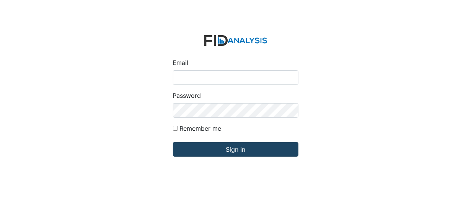
type input "[EMAIL_ADDRESS][DOMAIN_NAME]"
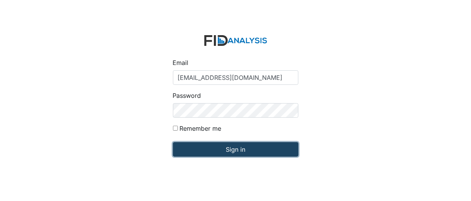
click at [242, 150] on input "Sign in" at bounding box center [236, 149] width 126 height 15
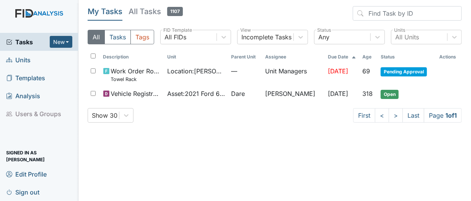
click at [28, 66] on link "Units" at bounding box center [39, 60] width 78 height 18
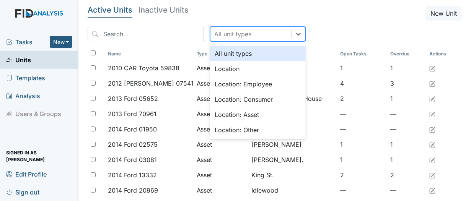
click at [224, 33] on div "All unit types" at bounding box center [232, 33] width 37 height 9
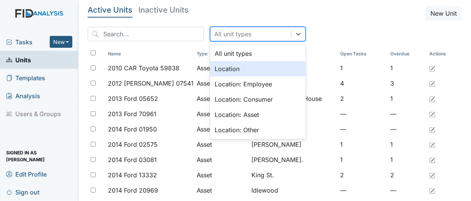
click at [233, 74] on div "Location" at bounding box center [258, 68] width 96 height 15
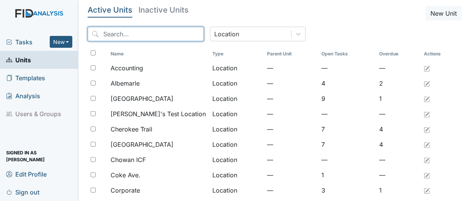
click at [134, 38] on input "search" at bounding box center [146, 34] width 116 height 15
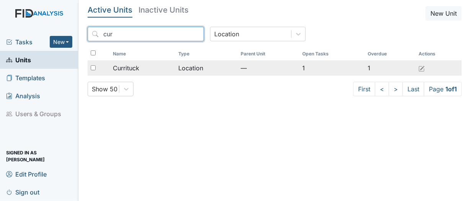
type input "cur"
click at [143, 72] on div "Currituck" at bounding box center [142, 68] width 59 height 9
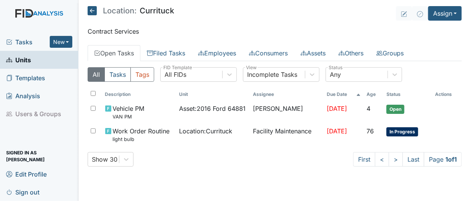
click at [462, 10] on main "Location: Currituck Assign Assign Form Assign Inspection Assign Document Assign…" at bounding box center [274, 100] width 393 height 201
click at [458, 13] on button "Assign" at bounding box center [445, 13] width 34 height 15
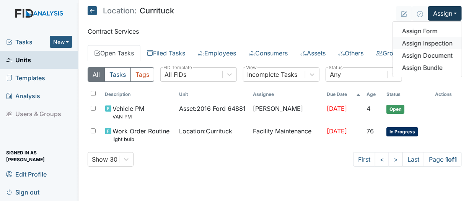
click at [438, 45] on link "Assign Inspection" at bounding box center [427, 43] width 69 height 12
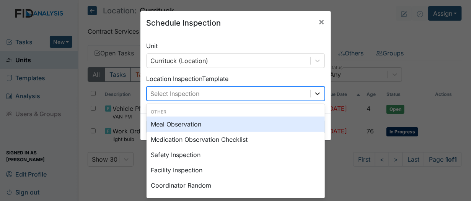
click at [316, 95] on icon at bounding box center [318, 94] width 8 height 8
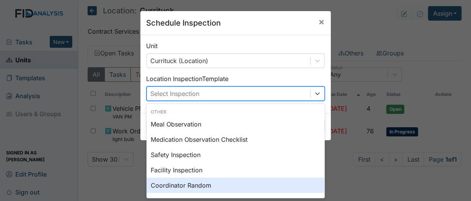
scroll to position [83, 0]
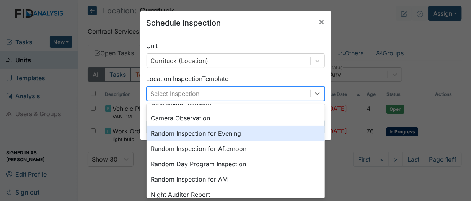
click at [245, 132] on div "Random Inspection for Evening" at bounding box center [236, 133] width 178 height 15
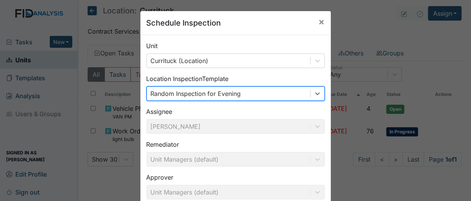
scroll to position [81, 0]
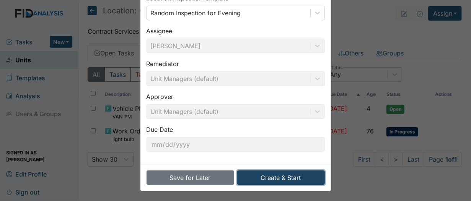
click at [262, 176] on button "Create & Start" at bounding box center [281, 178] width 88 height 15
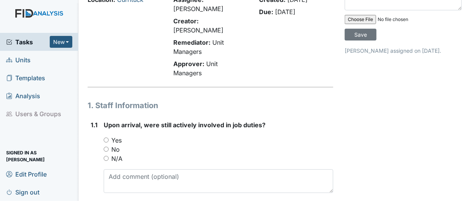
scroll to position [43, 0]
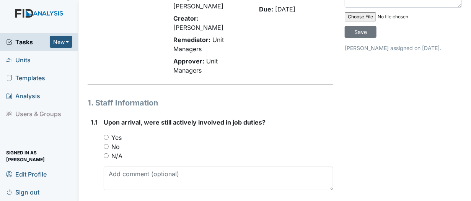
click at [109, 137] on div "Yes" at bounding box center [219, 137] width 230 height 9
click at [106, 137] on input "Yes" at bounding box center [106, 137] width 5 height 5
radio input "true"
drag, startPoint x: 106, startPoint y: 137, endPoint x: 280, endPoint y: 50, distance: 194.4
click at [280, 50] on div "Created: Aug 10, 2025 Due: Aug 24, 2025" at bounding box center [296, 35] width 86 height 86
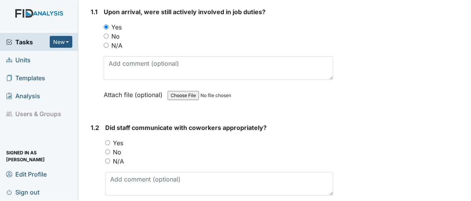
scroll to position [158, 0]
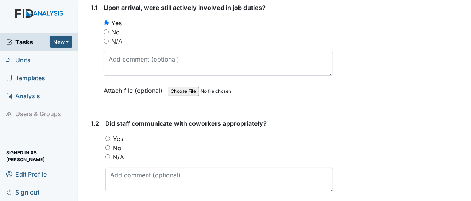
click at [106, 136] on input "Yes" at bounding box center [107, 138] width 5 height 5
radio input "true"
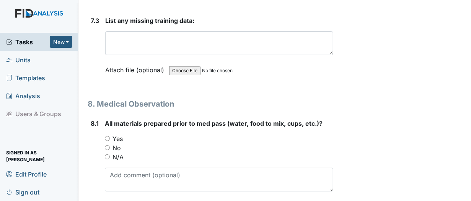
scroll to position [6128, 0]
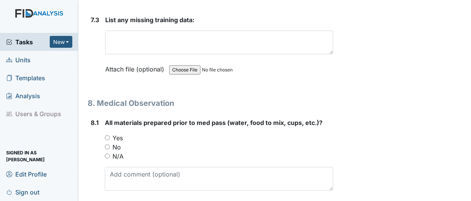
click at [106, 135] on input "Yes" at bounding box center [107, 137] width 5 height 5
radio input "true"
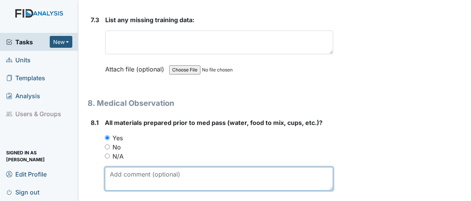
click at [112, 167] on textarea at bounding box center [219, 179] width 228 height 24
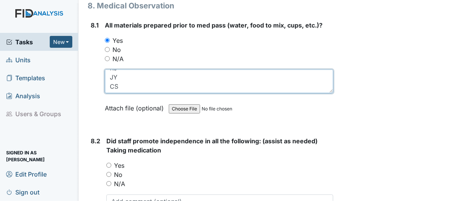
scroll to position [6281, 0]
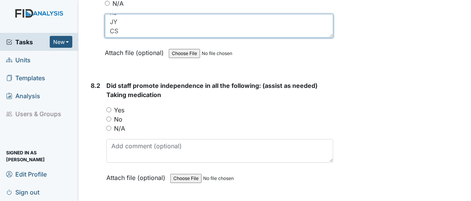
type textarea "RJ JY CS"
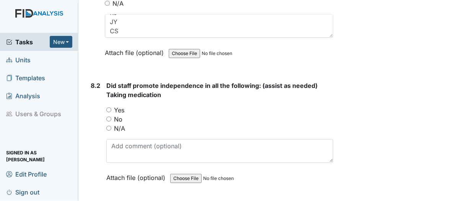
click at [109, 108] on input "Yes" at bounding box center [108, 110] width 5 height 5
radio input "true"
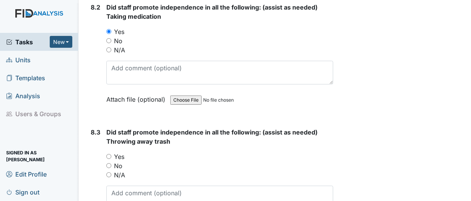
scroll to position [6396, 0]
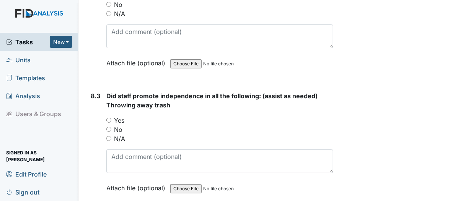
click at [108, 118] on input "Yes" at bounding box center [108, 120] width 5 height 5
radio input "true"
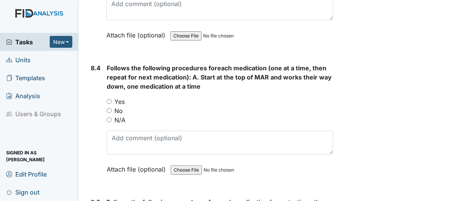
scroll to position [6549, 0]
click at [111, 99] on input "Yes" at bounding box center [109, 101] width 5 height 5
radio input "true"
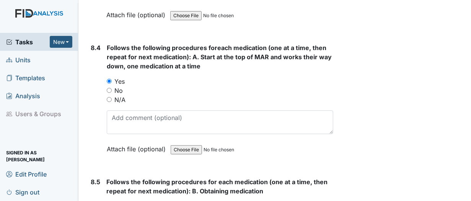
scroll to position [6702, 0]
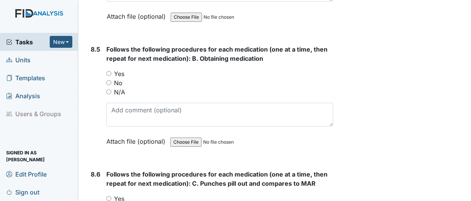
click at [109, 71] on input "Yes" at bounding box center [108, 73] width 5 height 5
radio input "true"
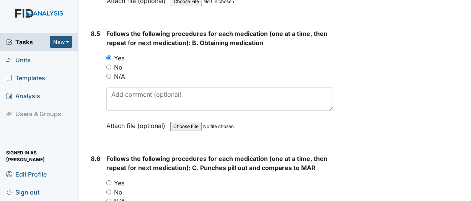
scroll to position [6778, 0]
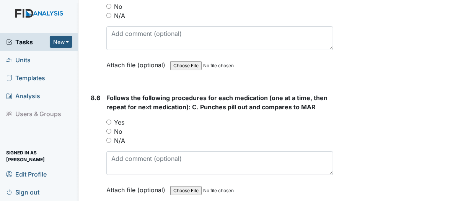
click at [109, 120] on input "Yes" at bounding box center [108, 122] width 5 height 5
radio input "true"
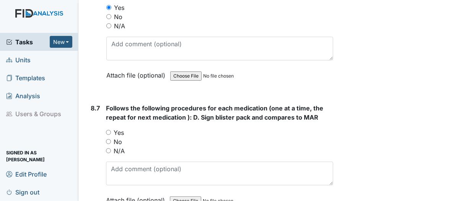
scroll to position [6893, 0]
click at [108, 130] on input "Yes" at bounding box center [108, 132] width 5 height 5
radio input "true"
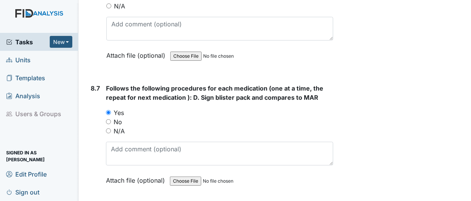
scroll to position [7046, 0]
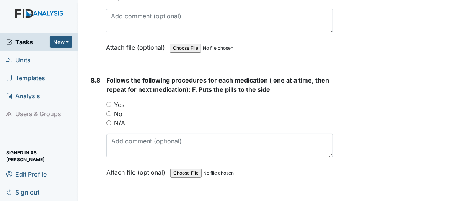
click at [108, 102] on input "Yes" at bounding box center [108, 104] width 5 height 5
radio input "true"
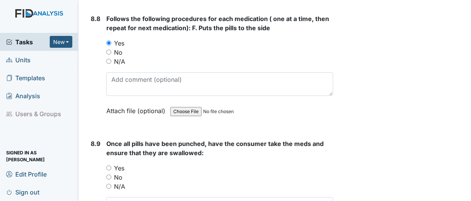
scroll to position [7123, 0]
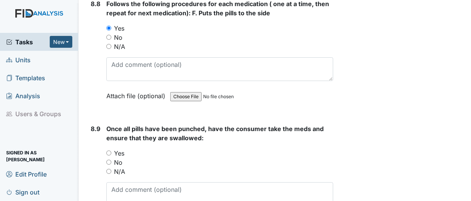
click at [109, 151] on input "Yes" at bounding box center [108, 153] width 5 height 5
radio input "true"
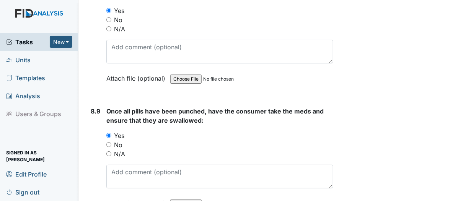
scroll to position [7237, 0]
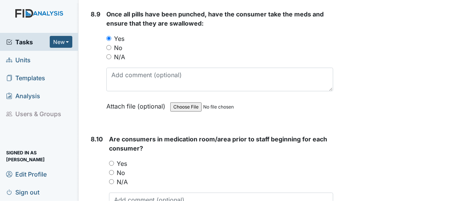
click at [108, 135] on div "8.10 Are consumers in medication room/area prior to staff beginning for each co…" at bounding box center [211, 191] width 246 height 113
click at [111, 161] on input "Yes" at bounding box center [111, 163] width 5 height 5
radio input "true"
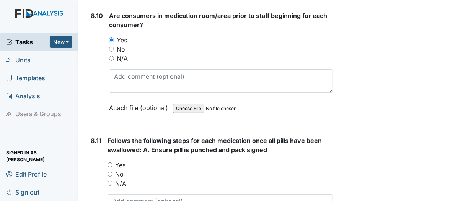
scroll to position [7391, 0]
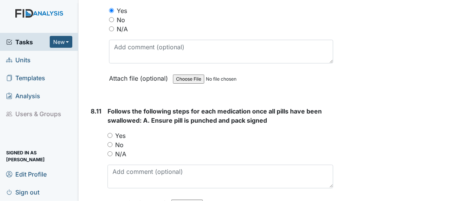
click at [108, 133] on input "Yes" at bounding box center [110, 135] width 5 height 5
radio input "true"
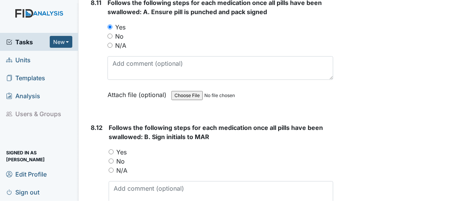
scroll to position [7505, 0]
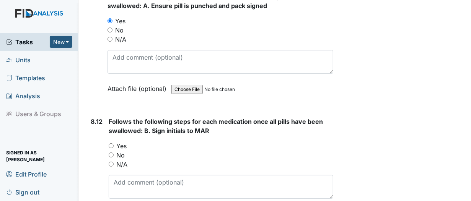
click at [111, 144] on input "Yes" at bounding box center [111, 146] width 5 height 5
radio input "true"
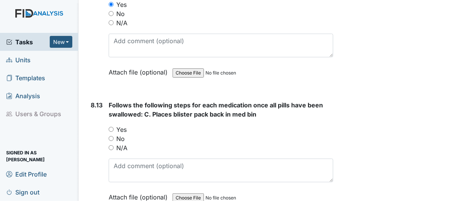
scroll to position [7658, 0]
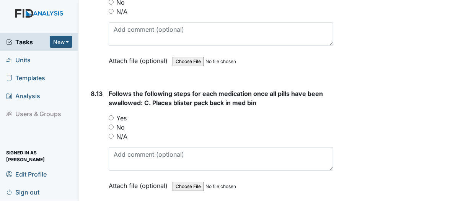
click at [111, 116] on input "Yes" at bounding box center [111, 118] width 5 height 5
radio input "true"
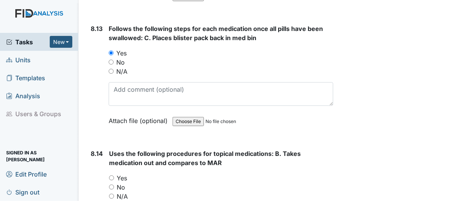
scroll to position [7735, 0]
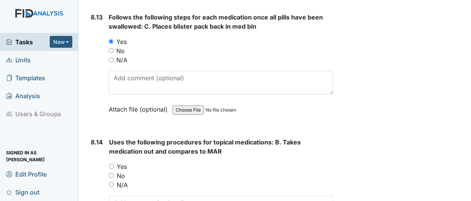
click at [112, 164] on input "Yes" at bounding box center [111, 166] width 5 height 5
radio input "true"
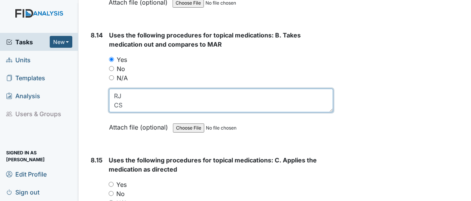
scroll to position [7850, 0]
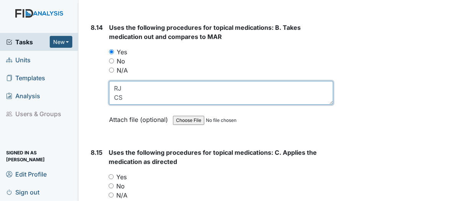
type textarea "RJ CS"
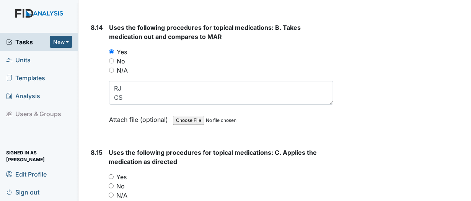
click at [109, 175] on input "Yes" at bounding box center [111, 177] width 5 height 5
radio input "true"
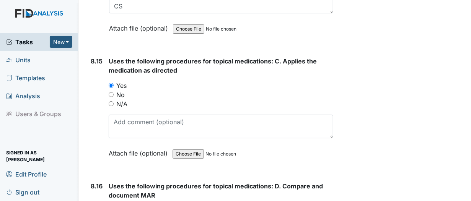
scroll to position [7965, 0]
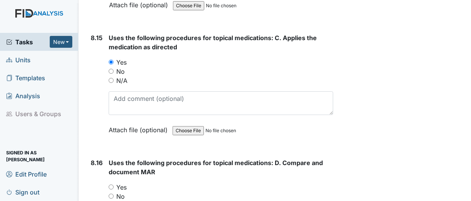
click at [112, 185] on input "Yes" at bounding box center [111, 187] width 5 height 5
radio input "true"
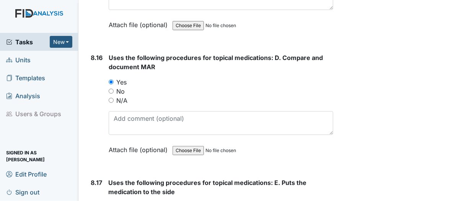
scroll to position [8079, 0]
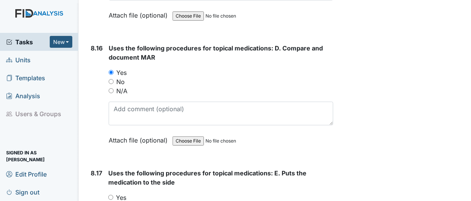
click at [111, 195] on input "Yes" at bounding box center [110, 197] width 5 height 5
radio input "true"
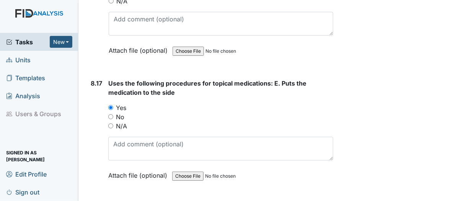
scroll to position [8194, 0]
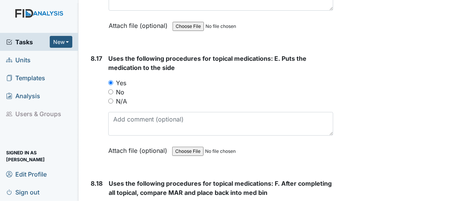
radio input "true"
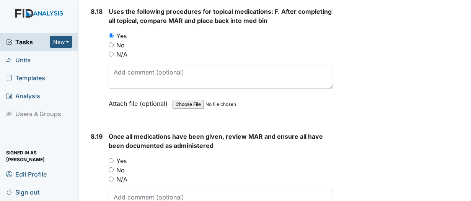
scroll to position [8386, 0]
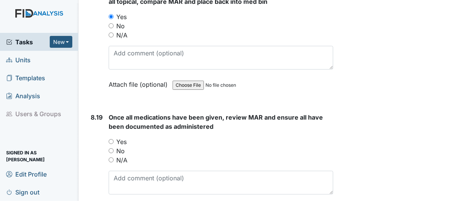
click at [112, 139] on input "Yes" at bounding box center [111, 141] width 5 height 5
radio input "true"
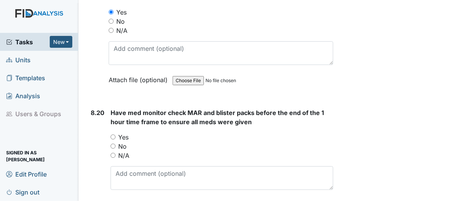
scroll to position [8539, 0]
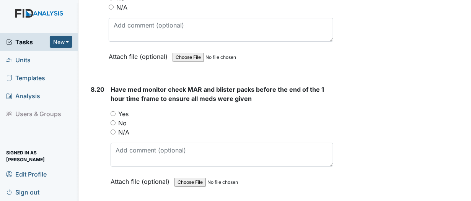
click at [112, 130] on input "N/A" at bounding box center [113, 132] width 5 height 5
radio input "true"
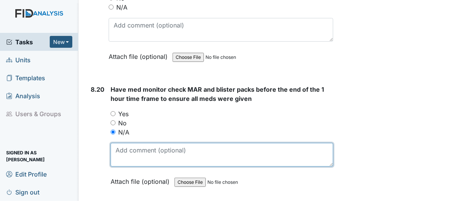
click at [118, 143] on textarea at bounding box center [222, 155] width 223 height 24
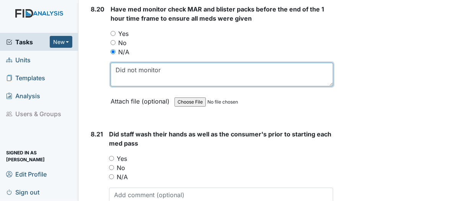
scroll to position [8653, 0]
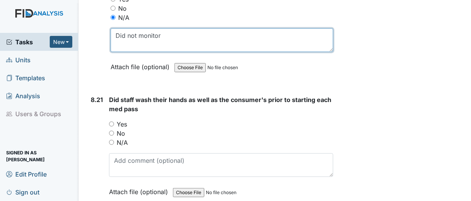
type textarea "Did not monitor"
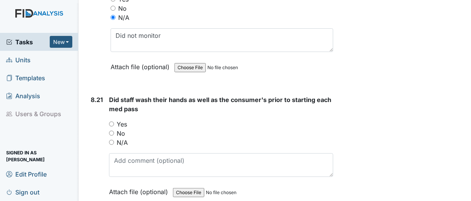
click at [111, 131] on input "No" at bounding box center [111, 133] width 5 height 5
radio input "true"
click at [113, 122] on input "Yes" at bounding box center [111, 124] width 5 height 5
radio input "true"
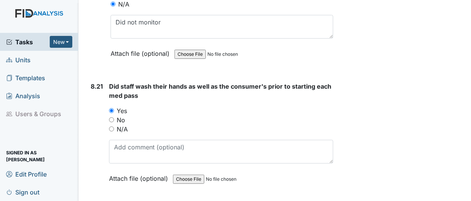
scroll to position [8768, 0]
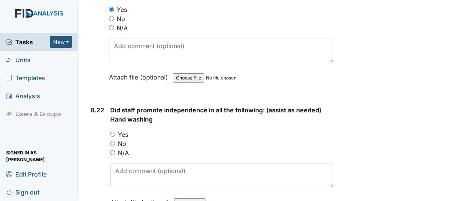
click at [113, 132] on input "Yes" at bounding box center [112, 134] width 5 height 5
radio input "true"
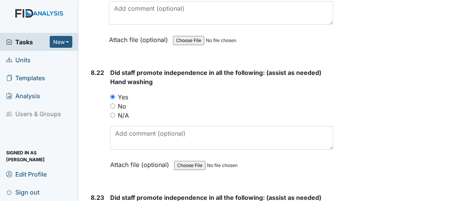
scroll to position [8807, 0]
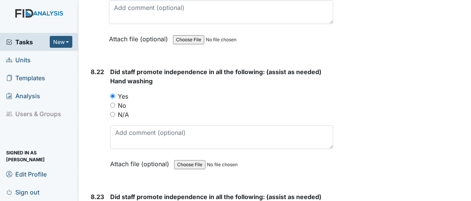
click at [113, 103] on input "No" at bounding box center [112, 105] width 5 height 5
radio input "true"
click at [113, 94] on input "Yes" at bounding box center [112, 96] width 5 height 5
radio input "true"
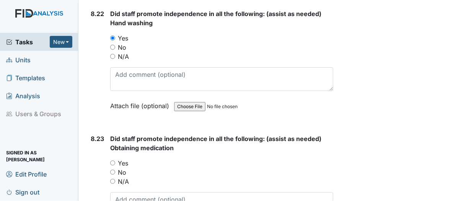
scroll to position [8883, 0]
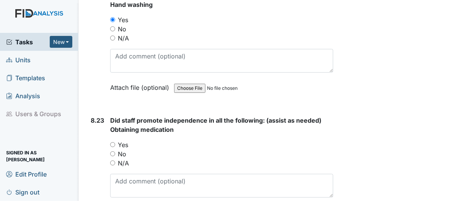
click at [113, 152] on input "No" at bounding box center [112, 154] width 5 height 5
radio input "true"
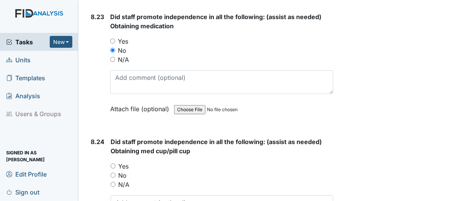
scroll to position [8998, 0]
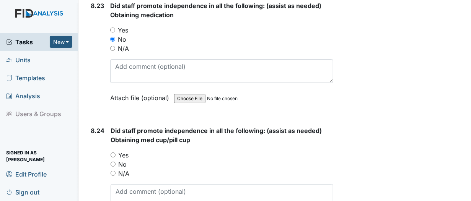
click at [113, 162] on input "No" at bounding box center [113, 164] width 5 height 5
radio input "true"
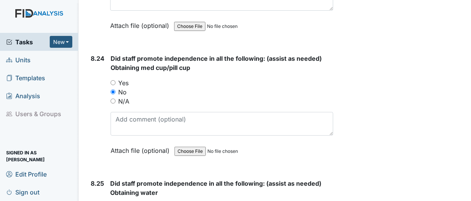
scroll to position [9151, 0]
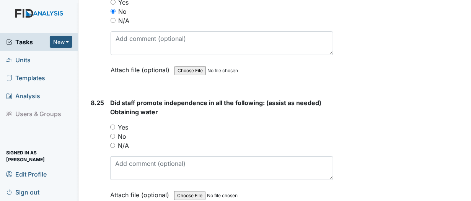
click at [113, 134] on input "No" at bounding box center [112, 136] width 5 height 5
radio input "true"
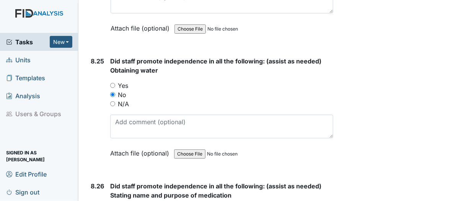
scroll to position [9189, 0]
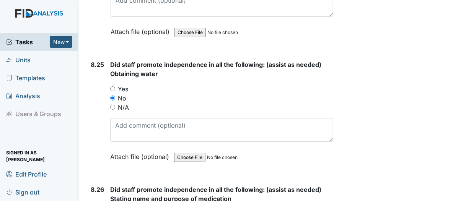
click at [113, 86] on input "Yes" at bounding box center [112, 88] width 5 height 5
radio input "true"
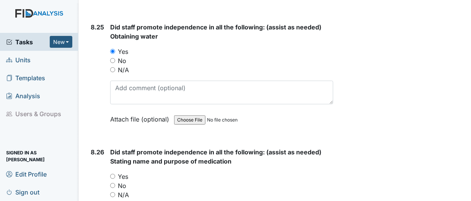
scroll to position [9227, 0]
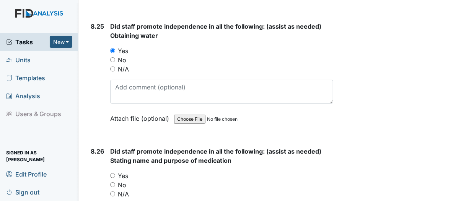
click at [112, 183] on input "No" at bounding box center [112, 185] width 5 height 5
radio input "true"
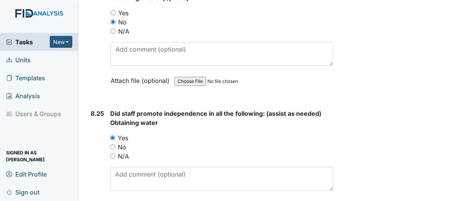
scroll to position [9113, 0]
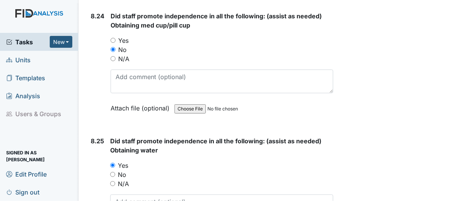
click at [113, 172] on input "No" at bounding box center [112, 174] width 5 height 5
radio input "true"
click at [114, 163] on input "Yes" at bounding box center [112, 165] width 5 height 5
radio input "true"
click at [114, 172] on input "No" at bounding box center [112, 174] width 5 height 5
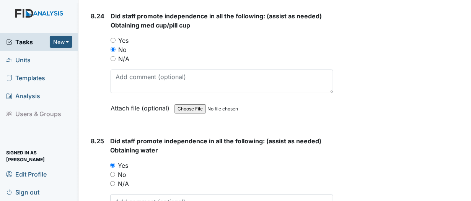
radio input "true"
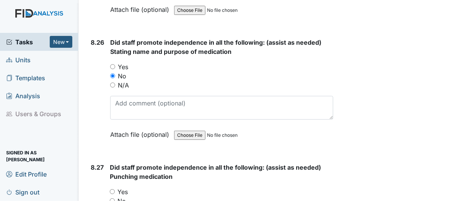
scroll to position [9342, 0]
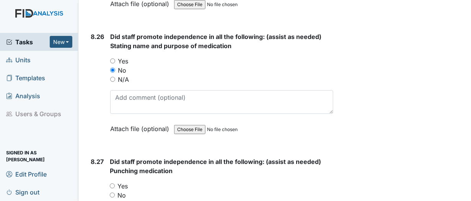
click at [113, 201] on input "N/A" at bounding box center [112, 204] width 5 height 5
radio input "true"
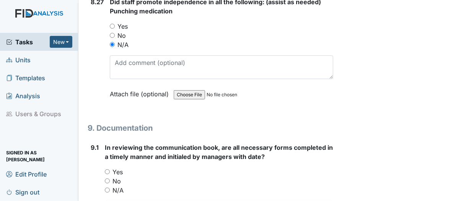
scroll to position [9495, 0]
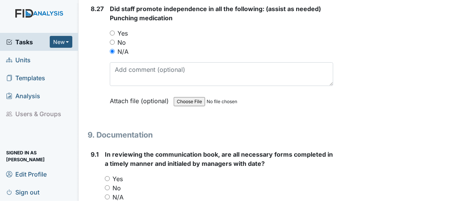
click at [108, 176] on input "Yes" at bounding box center [107, 178] width 5 height 5
radio input "true"
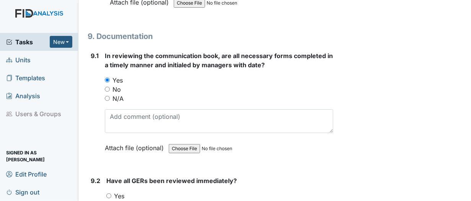
scroll to position [9610, 0]
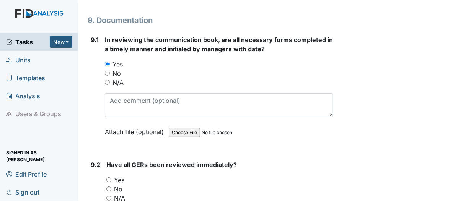
click at [109, 178] on input "Yes" at bounding box center [108, 180] width 5 height 5
radio input "true"
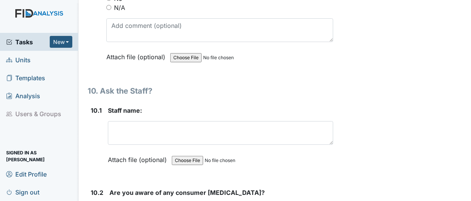
scroll to position [9802, 0]
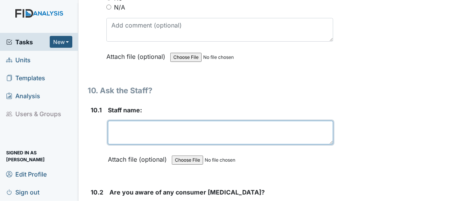
click at [162, 121] on textarea at bounding box center [220, 133] width 225 height 24
type textarea "D"
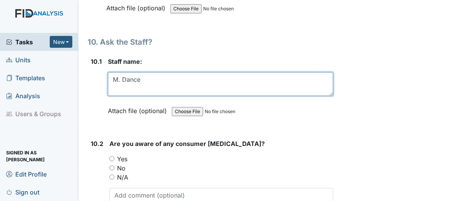
scroll to position [9878, 0]
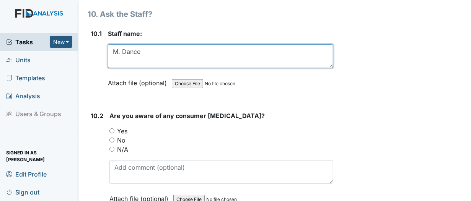
type textarea "M. Dance"
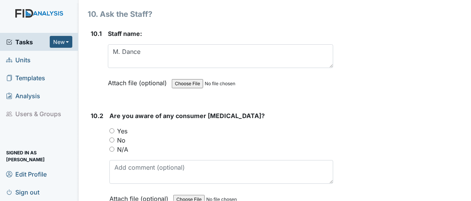
click at [112, 129] on input "Yes" at bounding box center [111, 131] width 5 height 5
radio input "true"
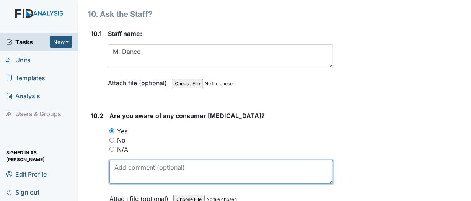
click at [137, 160] on textarea at bounding box center [221, 172] width 224 height 24
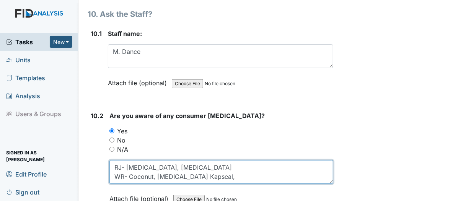
click at [178, 160] on textarea "RJ- Bactrim, Sulfa WR- Coconut, Dilantin Kapseal," at bounding box center [221, 172] width 224 height 24
click at [217, 160] on textarea "RJ- Bactrim, Sulfa WR- Coconut, Dilantin, Kapseal," at bounding box center [221, 172] width 224 height 24
click at [242, 160] on textarea "RJ- Bactrim, Sulfa WR- Coconut, Dilantin, Kapseal and Antihistaphamines" at bounding box center [221, 172] width 224 height 24
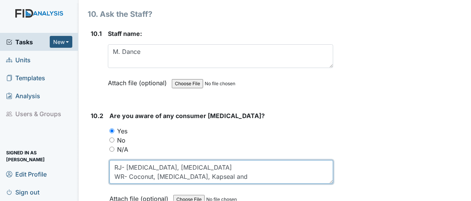
paste textarea "Antihistaphamines"
drag, startPoint x: 220, startPoint y: 131, endPoint x: 278, endPoint y: 132, distance: 58.2
click at [278, 160] on textarea "RJ- Bactrim, Sulfa WR- Coconut, Dilantin, Kapseal and Antihistaphamines" at bounding box center [221, 172] width 224 height 24
paste textarea "Antihistamines"
type textarea "RJ- Bactrim, Sulfa WR- Coconut, Dilantin, Kapseal and Antihistamines"
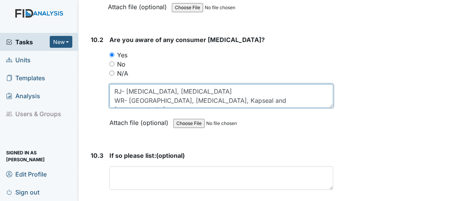
scroll to position [9955, 0]
drag, startPoint x: 113, startPoint y: 42, endPoint x: 303, endPoint y: 60, distance: 191.0
click at [303, 84] on textarea "RJ- Bactrim, Sulfa WR- Coconut, Dilantin, Kapseal and Antihistamines" at bounding box center [221, 96] width 224 height 24
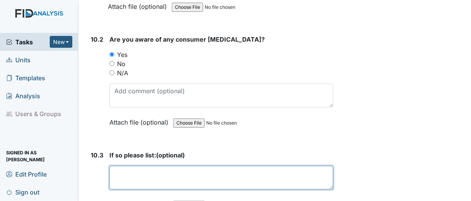
click at [121, 166] on textarea at bounding box center [221, 178] width 224 height 24
paste textarea "RJ- Bactrim, Sulfa WR- Coconut, Dilantin, Kapseal and Antihistamines"
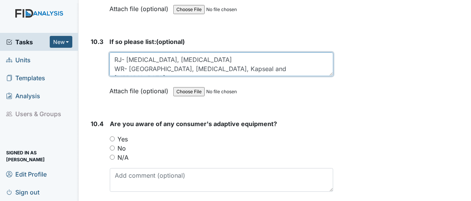
scroll to position [10069, 0]
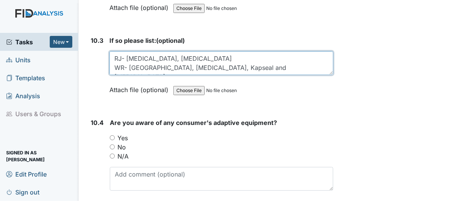
type textarea "RJ- Bactrim, Sulfa WR- Coconut, Dilantin, Kapseal and Antihistamines"
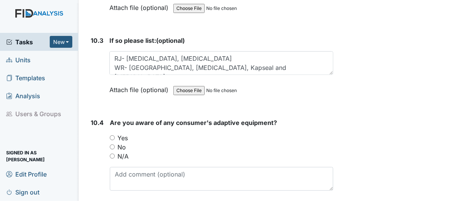
click at [113, 135] on input "Yes" at bounding box center [112, 137] width 5 height 5
radio input "true"
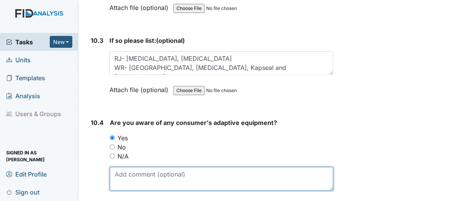
click at [130, 167] on textarea at bounding box center [221, 179] width 223 height 24
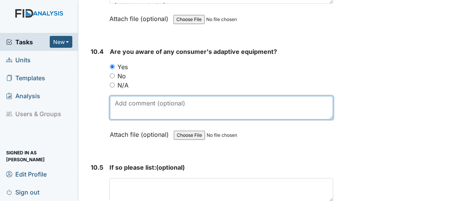
scroll to position [10146, 0]
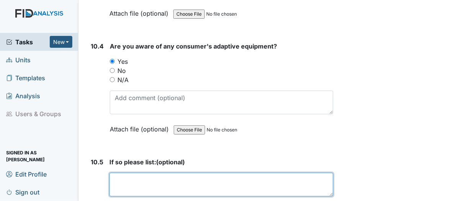
click at [127, 173] on textarea at bounding box center [221, 185] width 224 height 24
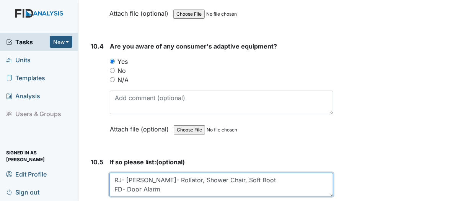
scroll to position [15, 0]
click at [197, 173] on textarea "RJ- Walker WR- Rollator, Shower Chair, Soft Boot FD- Door Alarm JY- Door Alarm" at bounding box center [221, 185] width 224 height 24
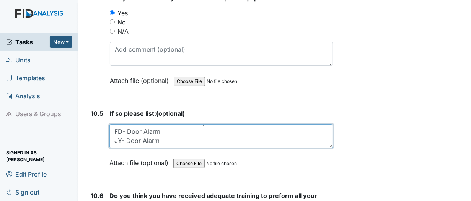
scroll to position [10222, 0]
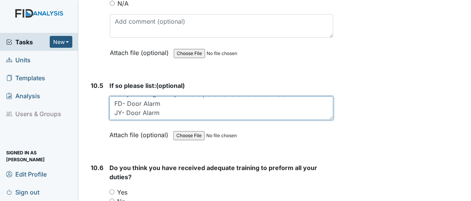
type textarea "RJ- Walker WR- Rollator, Shower Chair and Soft Boot FD- Door Alarm JY- Door Ala…"
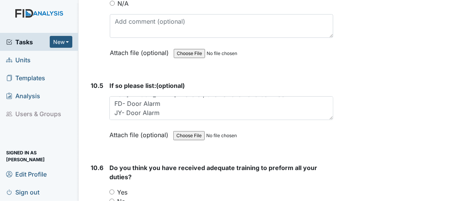
drag, startPoint x: 110, startPoint y: 144, endPoint x: 117, endPoint y: 147, distance: 8.0
click at [110, 190] on input "Yes" at bounding box center [111, 192] width 5 height 5
radio input "true"
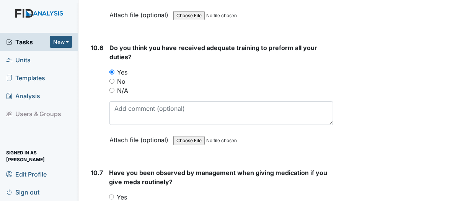
scroll to position [10376, 0]
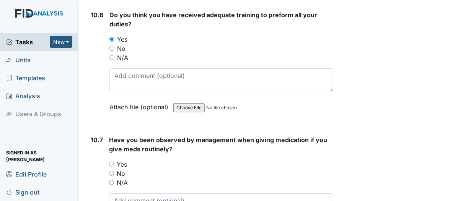
click at [109, 162] on input "Yes" at bounding box center [111, 164] width 5 height 5
radio input "true"
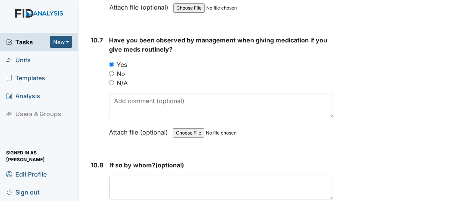
scroll to position [10490, 0]
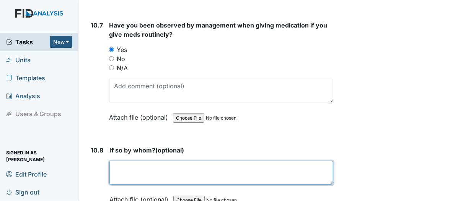
click at [122, 161] on textarea at bounding box center [221, 173] width 224 height 24
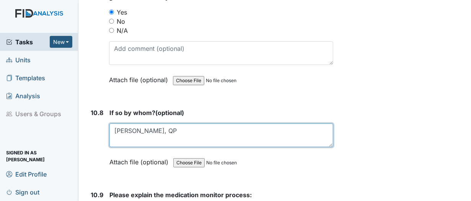
scroll to position [10529, 0]
type textarea "Vakesha Winslow, QP"
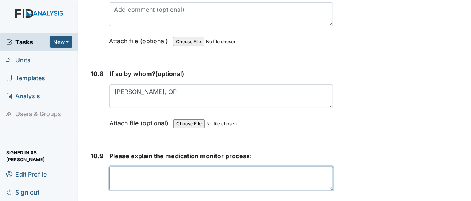
scroll to position [10570, 0]
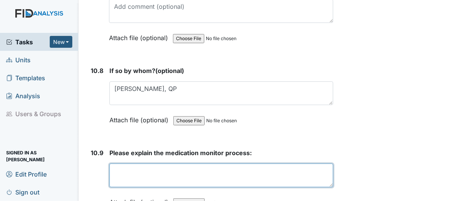
click at [128, 164] on textarea at bounding box center [221, 176] width 224 height 24
type textarea "c"
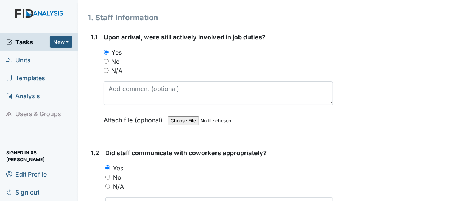
scroll to position [115, 0]
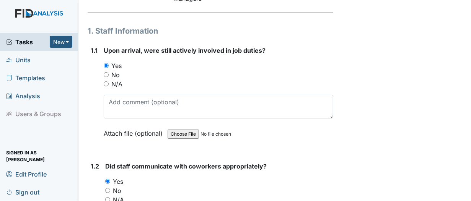
type textarea "Compare blister packs to the MAR. Pop and initial off on the blister packs and …"
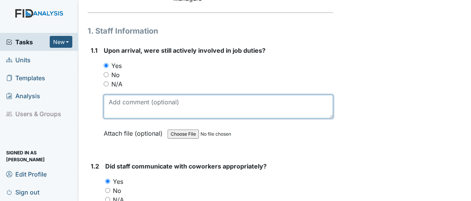
click at [113, 105] on textarea at bounding box center [219, 107] width 230 height 24
type textarea "S"
click at [123, 102] on textarea at bounding box center [219, 107] width 230 height 24
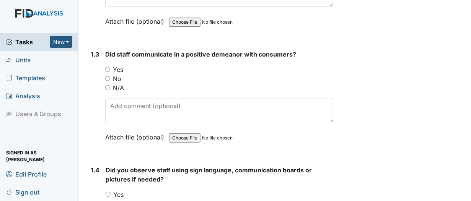
scroll to position [344, 0]
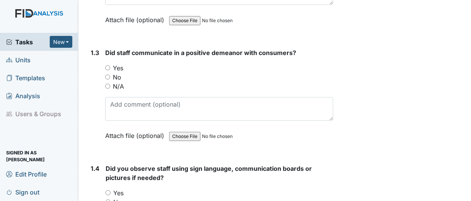
type textarea "Staff was working on documentation."
click at [109, 67] on input "Yes" at bounding box center [107, 67] width 5 height 5
radio input "true"
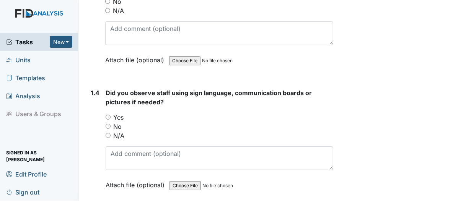
scroll to position [421, 0]
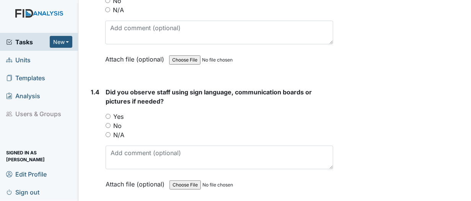
click at [108, 135] on input "N/A" at bounding box center [108, 134] width 5 height 5
radio input "true"
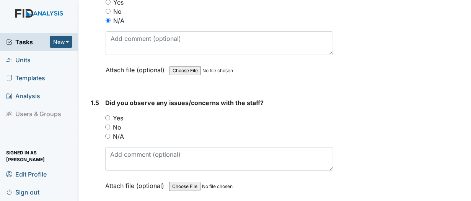
scroll to position [536, 0]
click at [106, 124] on input "No" at bounding box center [107, 126] width 5 height 5
radio input "true"
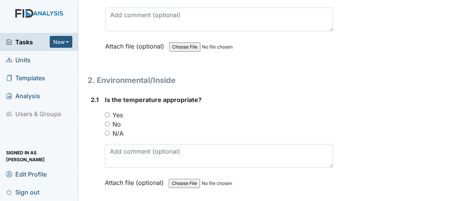
scroll to position [689, 0]
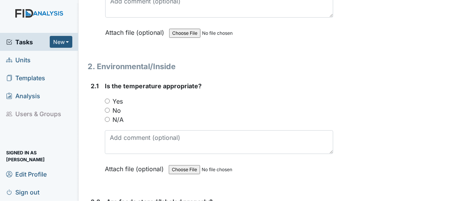
click at [105, 99] on input "Yes" at bounding box center [107, 101] width 5 height 5
radio input "true"
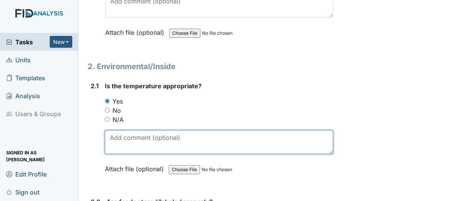
click at [117, 138] on textarea at bounding box center [219, 142] width 228 height 24
click at [116, 135] on textarea "73Degrees" at bounding box center [219, 142] width 228 height 24
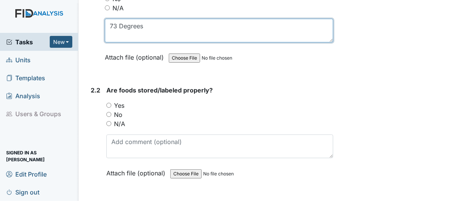
scroll to position [804, 0]
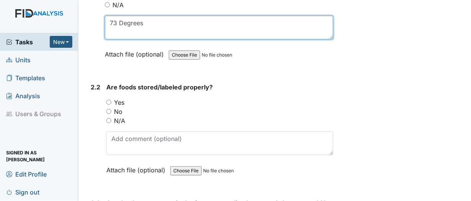
type textarea "73 Degrees"
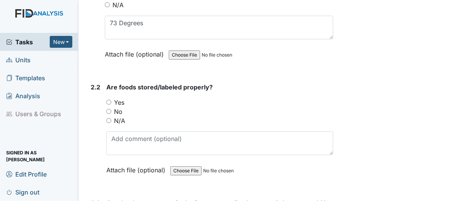
click at [111, 100] on input "Yes" at bounding box center [108, 102] width 5 height 5
radio input "true"
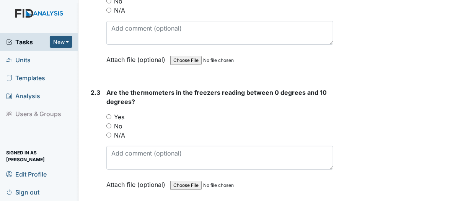
scroll to position [918, 0]
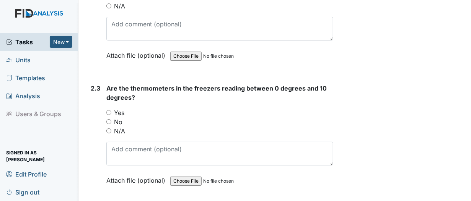
click at [109, 110] on input "Yes" at bounding box center [108, 112] width 5 height 5
radio input "true"
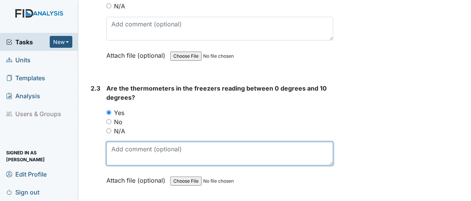
click at [114, 144] on textarea at bounding box center [219, 154] width 227 height 24
type textarea "f"
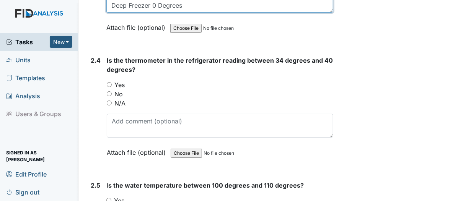
type textarea "Freezer 0 Degrees Deep Freezer 0 Degrees"
click at [111, 82] on input "Yes" at bounding box center [109, 84] width 5 height 5
radio input "true"
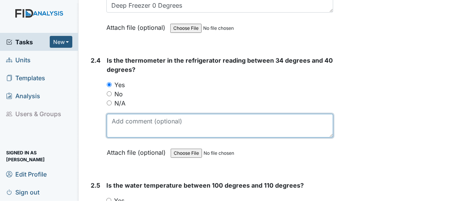
click at [119, 116] on textarea at bounding box center [220, 126] width 227 height 24
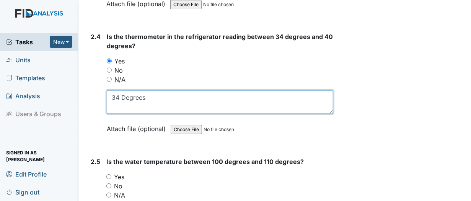
scroll to position [1148, 0]
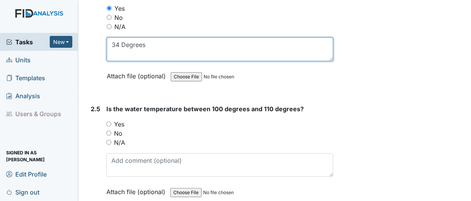
type textarea "34 Degrees"
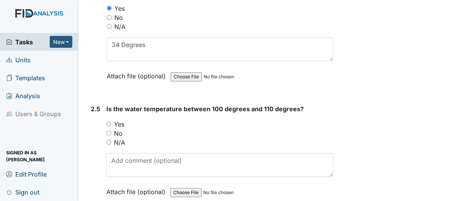
click at [108, 122] on input "Yes" at bounding box center [108, 124] width 5 height 5
radio input "true"
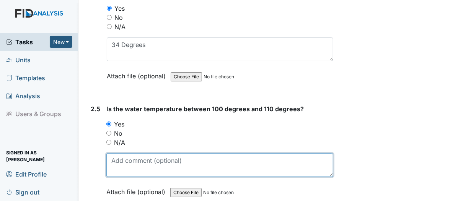
click at [121, 162] on textarea at bounding box center [219, 165] width 227 height 24
click at [122, 155] on textarea "100 Ba#2" at bounding box center [219, 165] width 227 height 24
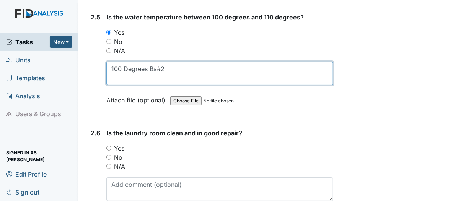
scroll to position [1263, 0]
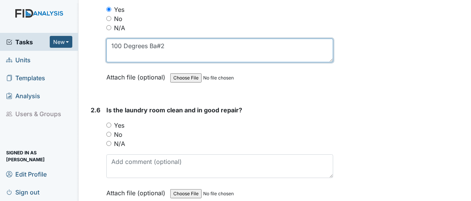
type textarea "100 Degrees Ba#2"
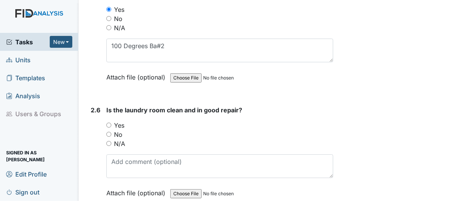
click at [105, 122] on div "2.6 Is the laundry room clean and in good repair? You must select one of the be…" at bounding box center [211, 158] width 246 height 104
click at [108, 123] on input "Yes" at bounding box center [108, 125] width 5 height 5
radio input "true"
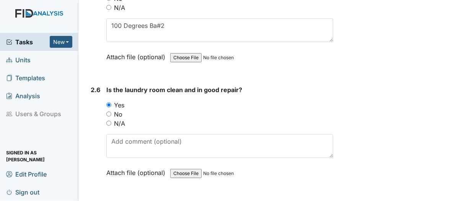
scroll to position [1378, 0]
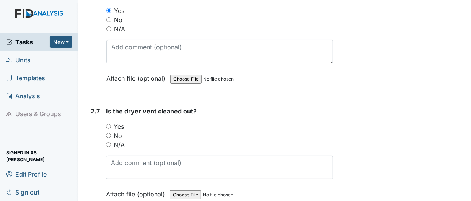
click at [109, 124] on input "Yes" at bounding box center [108, 126] width 5 height 5
radio input "true"
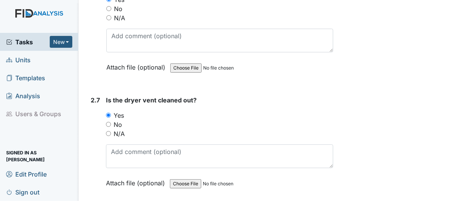
scroll to position [1531, 0]
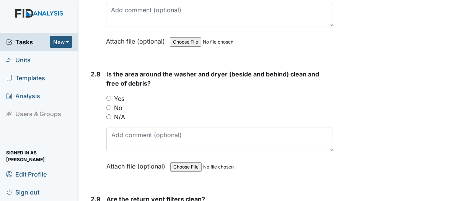
click at [110, 96] on input "Yes" at bounding box center [108, 98] width 5 height 5
radio input "true"
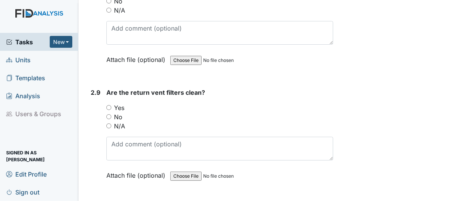
scroll to position [1646, 0]
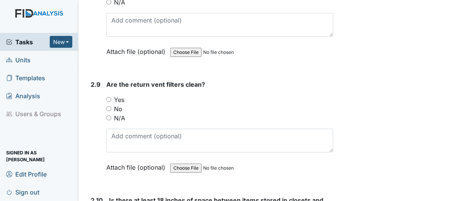
click at [111, 97] on input "Yes" at bounding box center [108, 99] width 5 height 5
radio input "true"
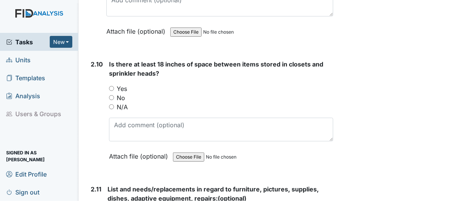
scroll to position [1799, 0]
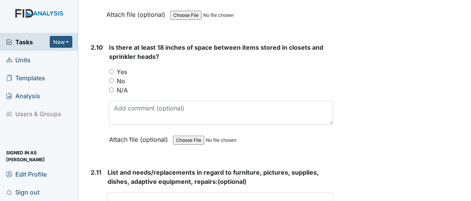
click at [112, 88] on input "N/A" at bounding box center [111, 90] width 5 height 5
radio input "true"
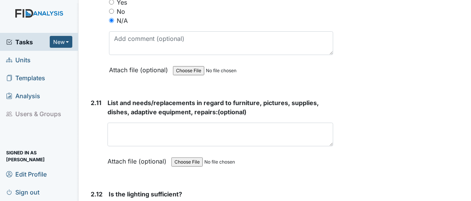
scroll to position [1875, 0]
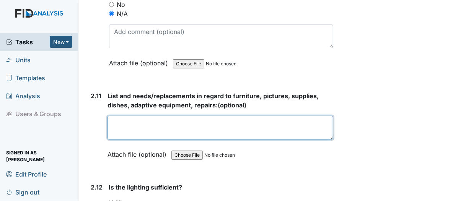
click at [116, 118] on textarea at bounding box center [221, 128] width 226 height 24
paste textarea "Roofing needs repairing."
type textarea "Roofing needs repairing."
drag, startPoint x: 191, startPoint y: 117, endPoint x: 87, endPoint y: 112, distance: 103.4
click at [88, 112] on div "2.11 List and needs/replacements in regard to furniture, pictures, supplies, di…" at bounding box center [211, 130] width 246 height 79
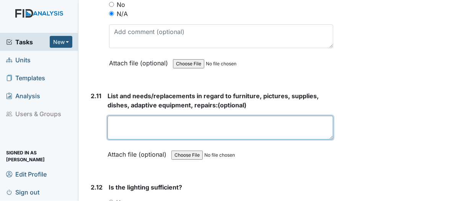
paste textarea "Roofing needs repairing."
type textarea "Roofing needs repairing."
drag, startPoint x: 82, startPoint y: 104, endPoint x: 45, endPoint y: 104, distance: 37.5
click at [45, 104] on div "Tasks New Form Inspection Document Bundle Units Templates Analysis Users & Grou…" at bounding box center [235, 100] width 471 height 201
paste textarea "Carpet buckling near laundry room area, from when water had leaked from the was…"
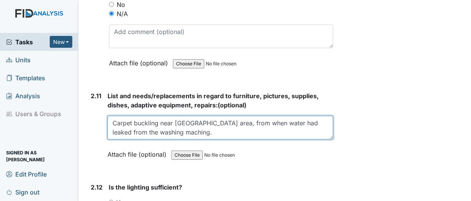
click at [242, 131] on textarea "Carpet buckling near laundry room area, from when water had leaked from the was…" at bounding box center [221, 128] width 226 height 24
drag, startPoint x: 232, startPoint y: 113, endPoint x: 251, endPoint y: 139, distance: 31.5
click at [251, 139] on div "List and needs/replacements in regard to furniture, pictures, supplies, dishes,…" at bounding box center [221, 127] width 226 height 73
drag, startPoint x: 238, startPoint y: 115, endPoint x: 322, endPoint y: 112, distance: 84.6
click at [322, 116] on textarea "Carpet buckling near laundry room area and living room area" at bounding box center [221, 128] width 226 height 24
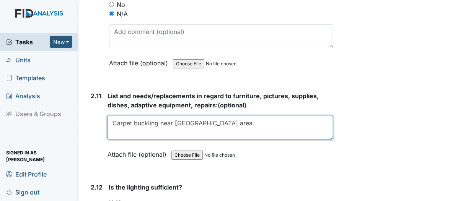
paste textarea "Carpet ripped in the living room area."
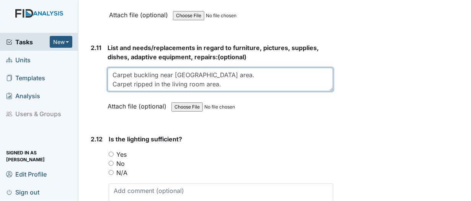
scroll to position [1952, 0]
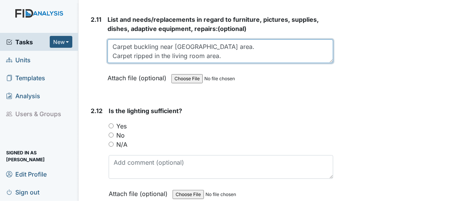
type textarea "Carpet buckling near laundry room area. Carpet ripped in the living room area."
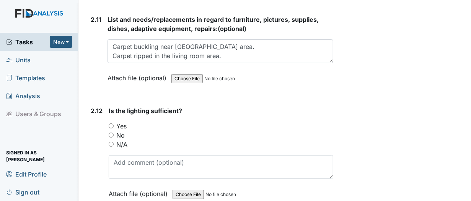
click at [111, 124] on input "Yes" at bounding box center [111, 126] width 5 height 5
radio input "true"
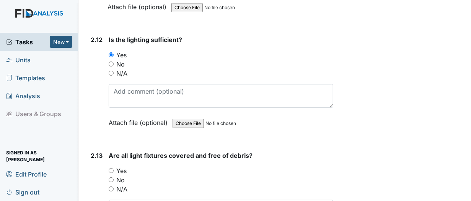
scroll to position [2067, 0]
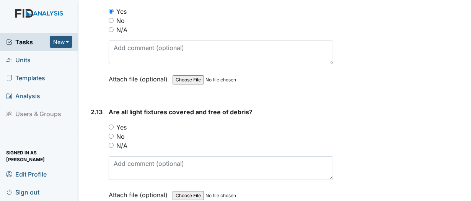
click at [111, 125] on input "Yes" at bounding box center [111, 127] width 5 height 5
radio input "true"
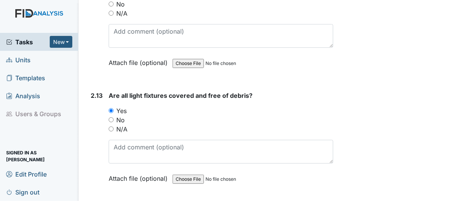
scroll to position [2181, 0]
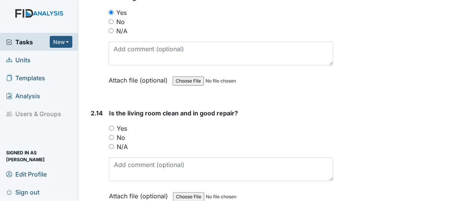
click at [111, 126] on input "Yes" at bounding box center [111, 128] width 5 height 5
radio input "true"
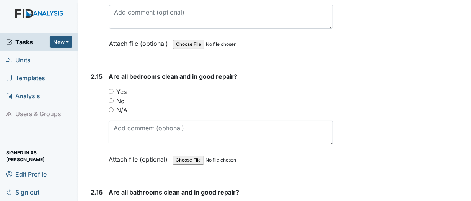
scroll to position [2334, 0]
click at [109, 89] on input "Yes" at bounding box center [111, 91] width 5 height 5
radio input "true"
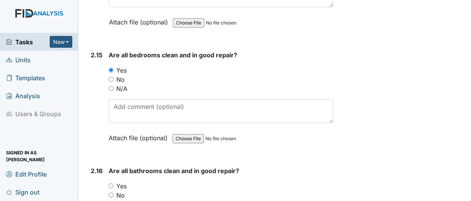
scroll to position [2449, 0]
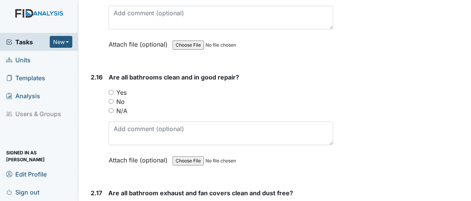
click at [110, 90] on input "Yes" at bounding box center [111, 92] width 5 height 5
radio input "true"
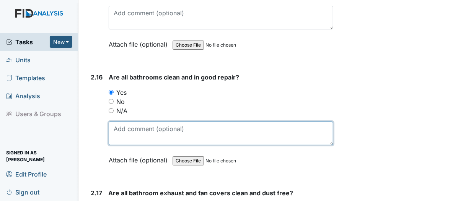
click at [121, 122] on textarea at bounding box center [221, 134] width 225 height 24
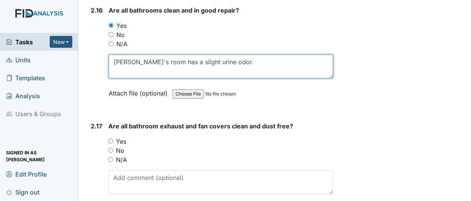
scroll to position [2526, 0]
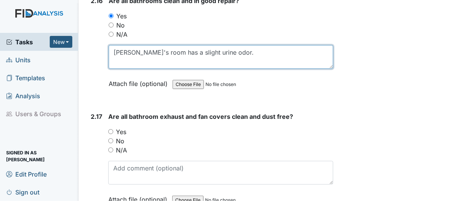
type textarea "JY's room has a slight urine odor."
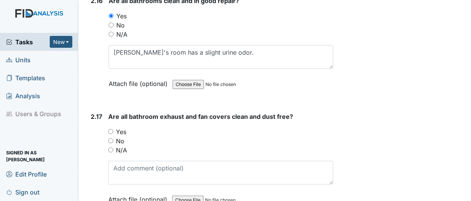
click at [110, 129] on input "Yes" at bounding box center [110, 131] width 5 height 5
radio input "true"
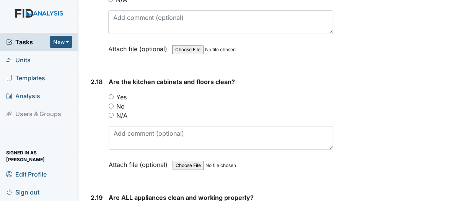
scroll to position [2679, 0]
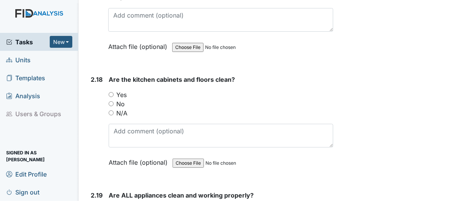
click at [111, 92] on input "Yes" at bounding box center [111, 94] width 5 height 5
radio input "true"
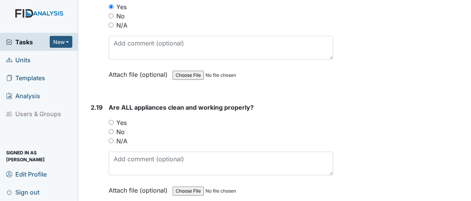
scroll to position [2794, 0]
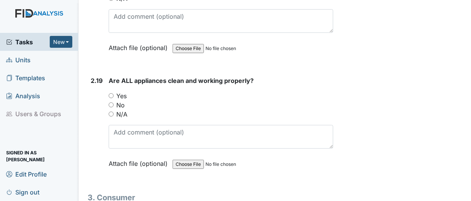
click at [111, 93] on input "Yes" at bounding box center [111, 95] width 5 height 5
radio input "true"
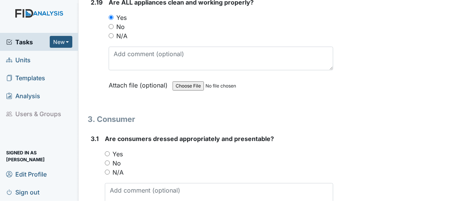
scroll to position [2908, 0]
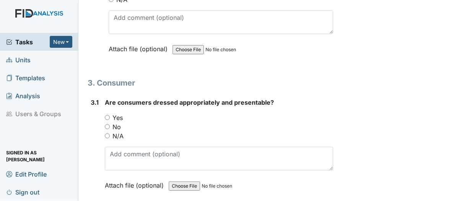
click at [107, 115] on input "Yes" at bounding box center [107, 117] width 5 height 5
radio input "true"
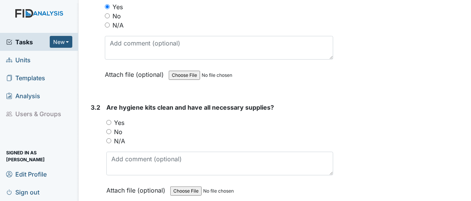
scroll to position [3023, 0]
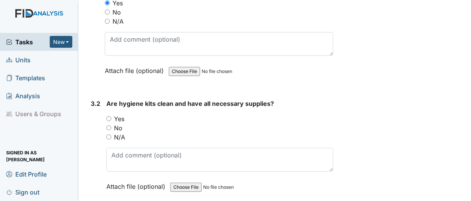
click at [109, 116] on input "Yes" at bounding box center [108, 118] width 5 height 5
radio input "true"
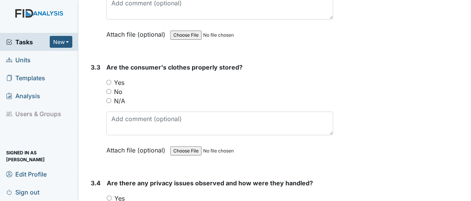
scroll to position [3176, 0]
click at [108, 79] on input "Yes" at bounding box center [108, 81] width 5 height 5
radio input "true"
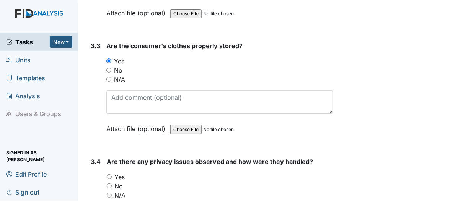
scroll to position [3291, 0]
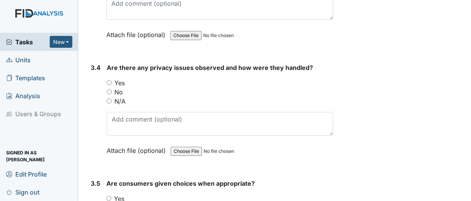
click at [109, 99] on input "N/A" at bounding box center [109, 101] width 5 height 5
radio input "true"
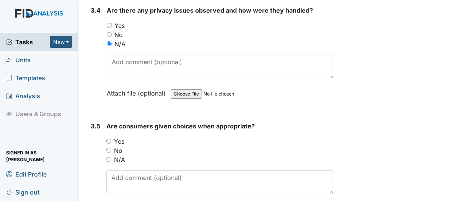
scroll to position [3406, 0]
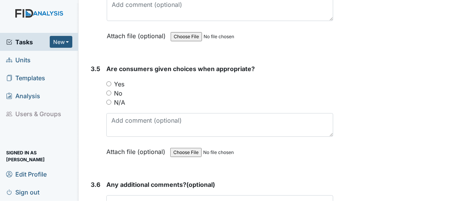
click at [108, 82] on input "Yes" at bounding box center [108, 84] width 5 height 5
radio input "true"
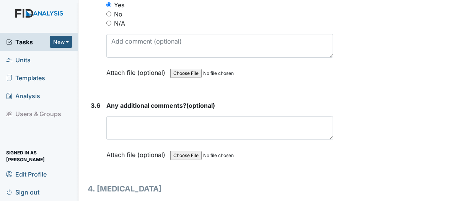
scroll to position [3559, 0]
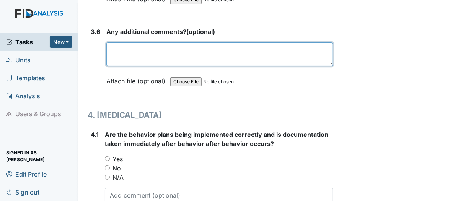
click at [126, 42] on textarea at bounding box center [219, 54] width 227 height 24
type textarea "N/A"
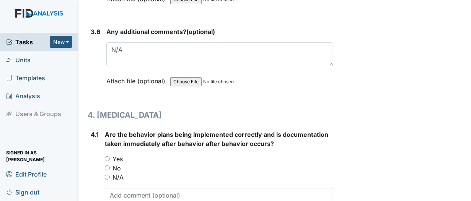
click at [107, 175] on input "N/A" at bounding box center [107, 177] width 5 height 5
radio input "true"
click at [119, 188] on textarea at bounding box center [219, 200] width 228 height 24
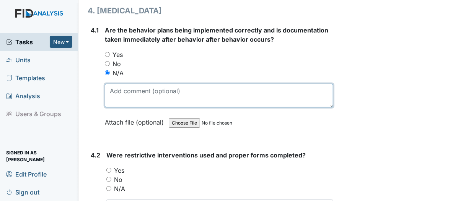
scroll to position [3674, 0]
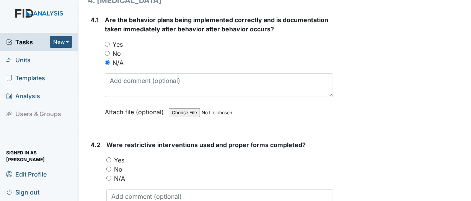
click at [110, 176] on input "N/A" at bounding box center [108, 178] width 5 height 5
radio input "true"
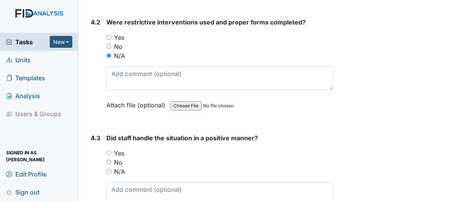
scroll to position [3827, 0]
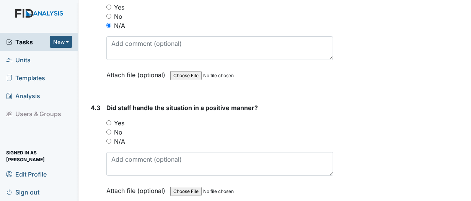
click at [108, 139] on input "N/A" at bounding box center [108, 141] width 5 height 5
radio input "true"
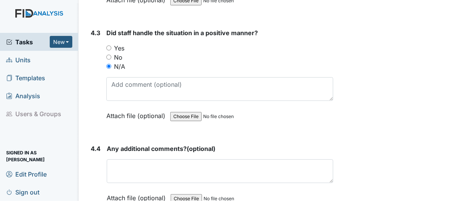
scroll to position [3903, 0]
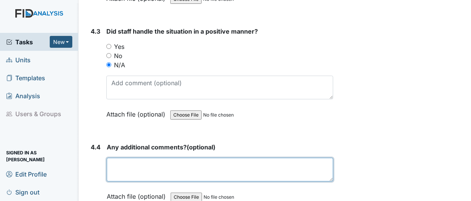
click at [116, 158] on textarea at bounding box center [220, 170] width 227 height 24
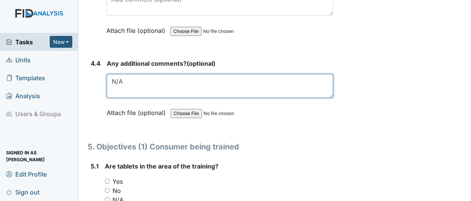
scroll to position [4057, 0]
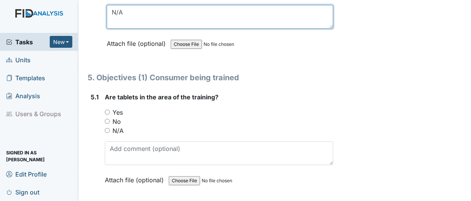
type textarea "N/A"
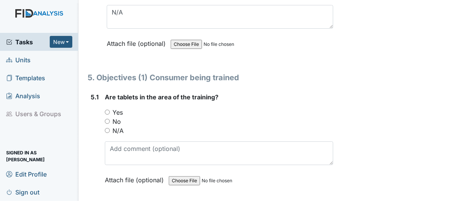
click at [107, 110] on input "Yes" at bounding box center [107, 112] width 5 height 5
radio input "true"
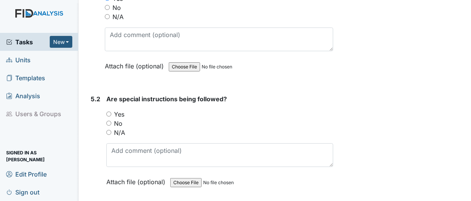
scroll to position [4171, 0]
click at [109, 111] on input "Yes" at bounding box center [108, 113] width 5 height 5
radio input "true"
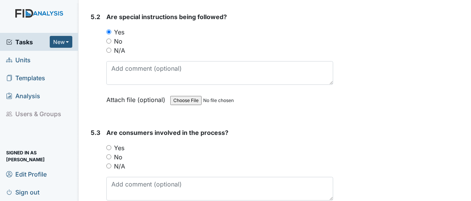
scroll to position [4286, 0]
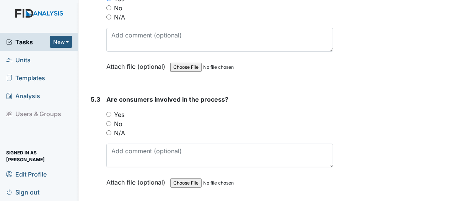
click at [109, 112] on input "Yes" at bounding box center [108, 114] width 5 height 5
radio input "true"
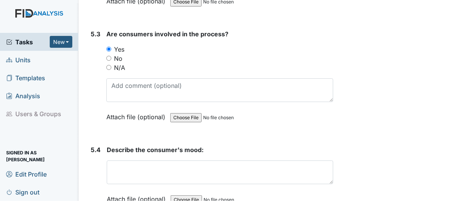
scroll to position [4363, 0]
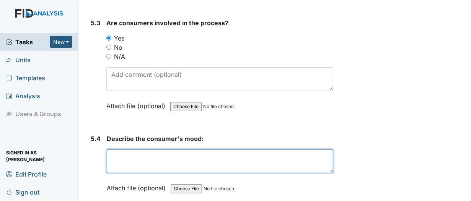
click at [124, 150] on textarea at bounding box center [220, 162] width 227 height 24
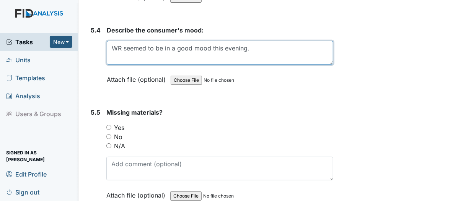
scroll to position [4478, 0]
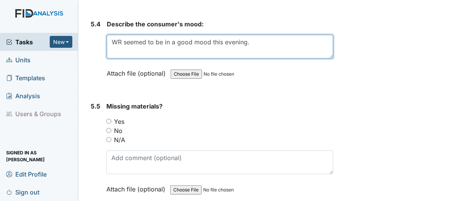
type textarea "WR seemed to be in a good mood this evening."
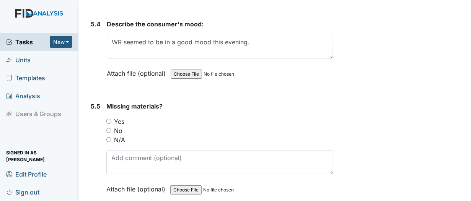
click at [107, 137] on input "N/A" at bounding box center [108, 139] width 5 height 5
radio input "true"
click at [109, 128] on input "No" at bounding box center [108, 130] width 5 height 5
radio input "true"
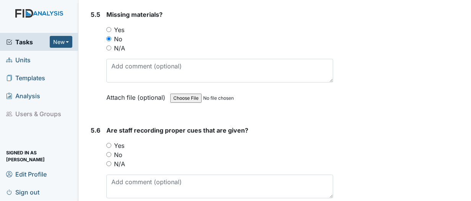
scroll to position [4631, 0]
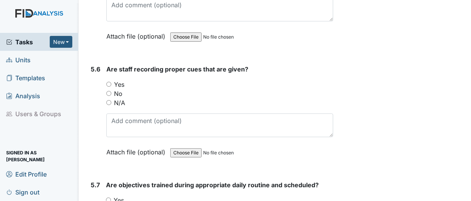
click at [108, 82] on input "Yes" at bounding box center [108, 84] width 5 height 5
radio input "true"
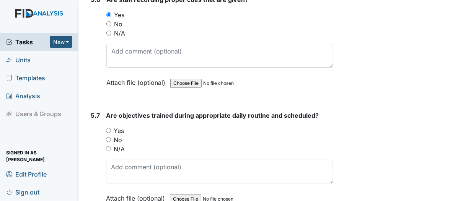
scroll to position [4707, 0]
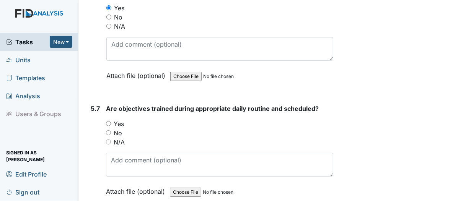
click at [108, 121] on input "Yes" at bounding box center [108, 123] width 5 height 5
radio input "true"
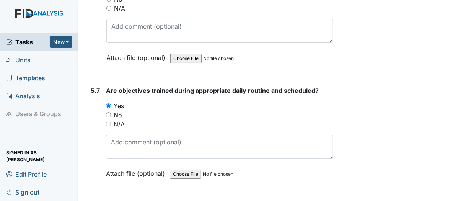
scroll to position [4860, 0]
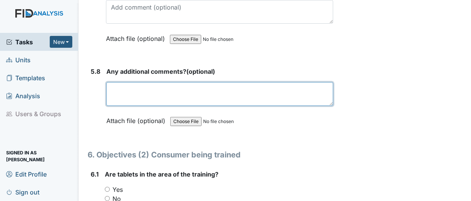
click at [124, 82] on textarea at bounding box center [219, 94] width 227 height 24
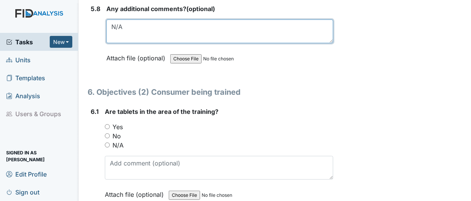
scroll to position [4937, 0]
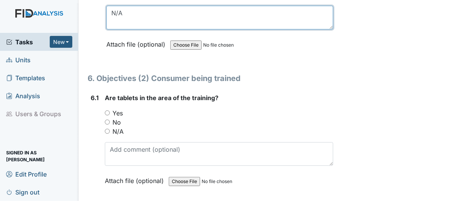
type textarea "N/A"
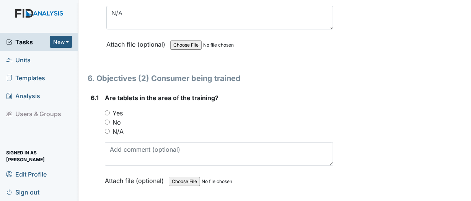
click at [106, 111] on input "Yes" at bounding box center [107, 113] width 5 height 5
radio input "true"
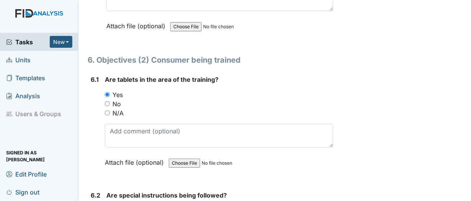
scroll to position [5052, 0]
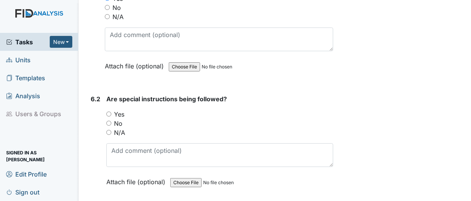
click at [108, 112] on input "Yes" at bounding box center [108, 114] width 5 height 5
radio input "true"
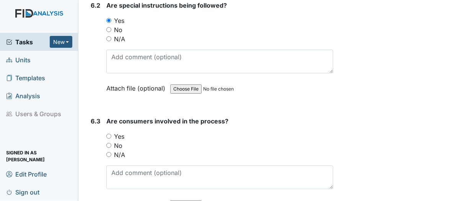
scroll to position [5166, 0]
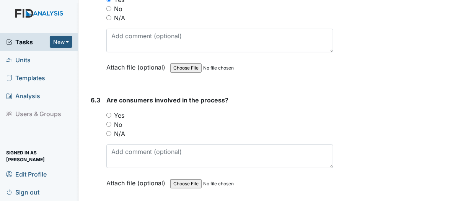
click at [110, 113] on input "Yes" at bounding box center [108, 115] width 5 height 5
radio input "true"
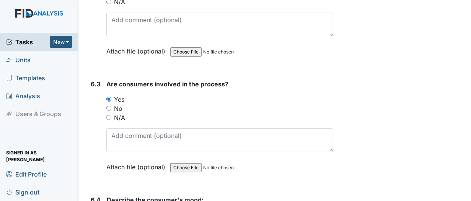
scroll to position [5281, 0]
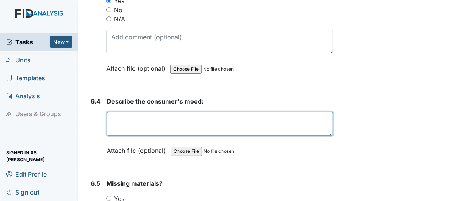
click at [130, 112] on textarea at bounding box center [220, 124] width 227 height 24
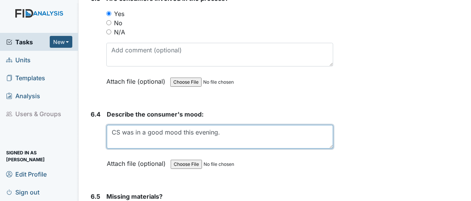
scroll to position [5358, 0]
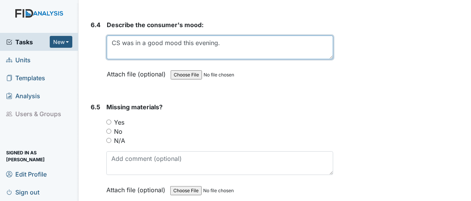
type textarea "CS was in a good mood this evening."
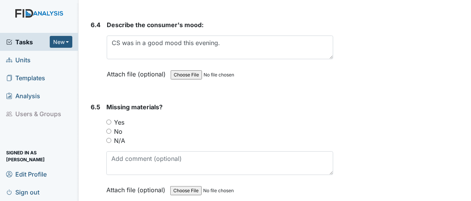
click at [109, 129] on input "No" at bounding box center [108, 131] width 5 height 5
radio input "true"
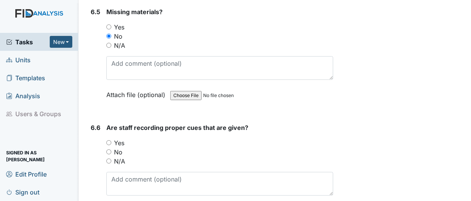
scroll to position [5511, 0]
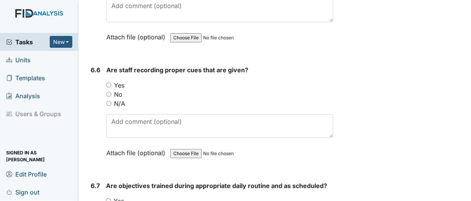
click at [108, 83] on input "Yes" at bounding box center [108, 85] width 5 height 5
radio input "true"
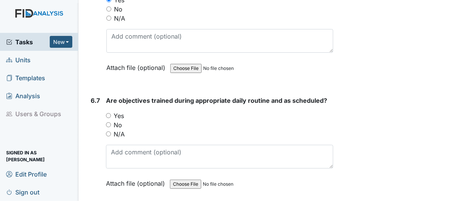
scroll to position [5626, 0]
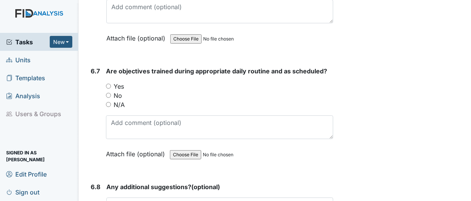
click at [109, 84] on input "Yes" at bounding box center [108, 86] width 5 height 5
radio input "true"
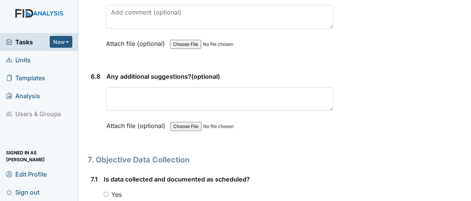
scroll to position [5740, 0]
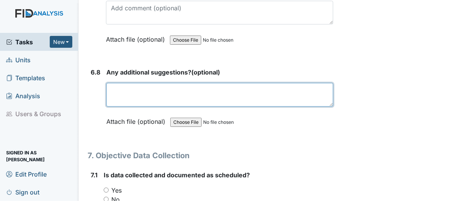
click at [143, 83] on textarea at bounding box center [219, 95] width 227 height 24
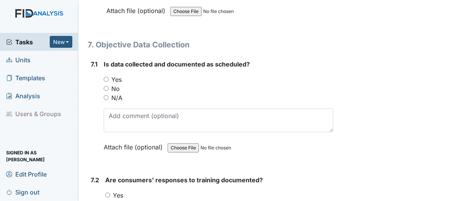
scroll to position [5855, 0]
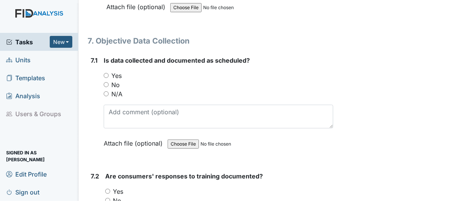
type textarea "N/A"
click at [105, 73] on input "Yes" at bounding box center [106, 75] width 5 height 5
radio input "true"
click at [106, 82] on input "No" at bounding box center [106, 84] width 5 height 5
radio input "true"
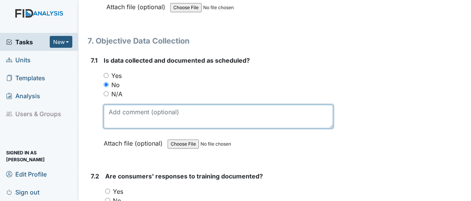
click at [121, 105] on textarea at bounding box center [219, 117] width 230 height 24
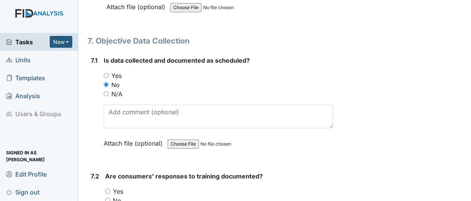
click at [126, 80] on div "No" at bounding box center [219, 84] width 230 height 9
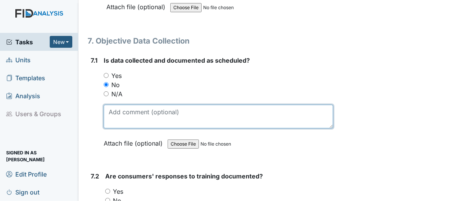
click at [124, 105] on textarea at bounding box center [219, 117] width 230 height 24
click at [115, 105] on textarea "JY's 08/04/25 documentation was completed on 08/08/25" at bounding box center [219, 117] width 230 height 24
click at [281, 105] on textarea "JY's 08/04/25 documentation was completed on 08/08/25" at bounding box center [219, 117] width 230 height 24
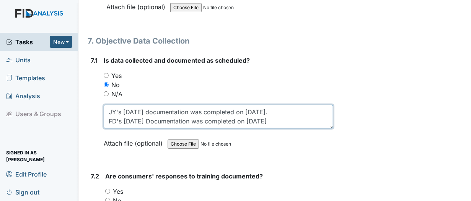
drag, startPoint x: 156, startPoint y: 94, endPoint x: 159, endPoint y: 99, distance: 5.8
click at [157, 105] on textarea "JY's 08/04/25 documentation was completed on 08/08/25. FD's 08/04/25 Documentat…" at bounding box center [219, 117] width 230 height 24
drag, startPoint x: 124, startPoint y: 94, endPoint x: 253, endPoint y: 98, distance: 129.0
click at [253, 105] on textarea "JY's 08/04/25 documentation was completed on 08/08/25. FD's 08/04/25 documentat…" at bounding box center [219, 117] width 230 height 24
click at [282, 105] on textarea "JY's 08/04/25 documentation was completed on 08/08/25. FD's 08/04/25 documentat…" at bounding box center [219, 117] width 230 height 24
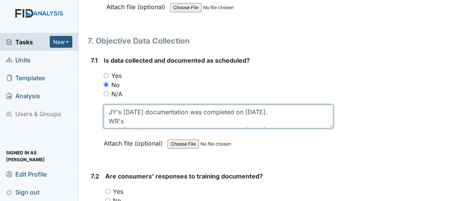
paste textarea "08/04/25 documentation was completed on"
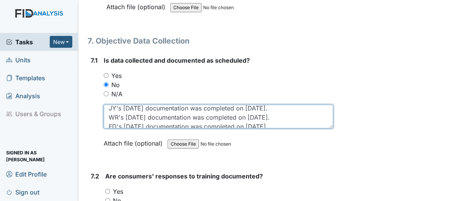
scroll to position [9, 0]
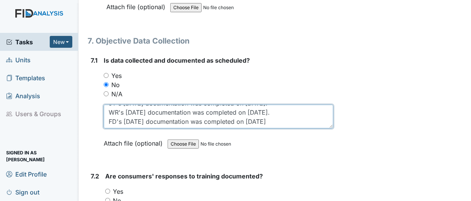
drag, startPoint x: 242, startPoint y: 96, endPoint x: 281, endPoint y: 98, distance: 39.1
click at [281, 105] on textarea "JY's 08/04/25 documentation was completed on 08/08/25. WR's 08/04/25 documentat…" at bounding box center [219, 117] width 230 height 24
drag, startPoint x: 124, startPoint y: 93, endPoint x: 290, endPoint y: 97, distance: 165.4
click at [290, 105] on textarea "JY's 08/04/25 documentation was completed on 08/08/25. WR's 08/04/25 documentat…" at bounding box center [219, 117] width 230 height 24
click at [292, 105] on textarea "JY's 08/04/25 documentation was completed on 08/08/25. WR's 08/04/25 documentat…" at bounding box center [219, 117] width 230 height 24
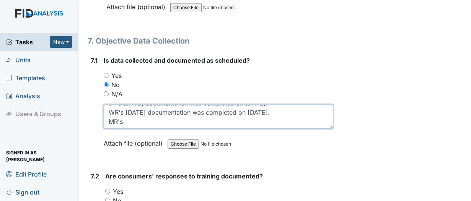
paste textarea "08/04/25 documentation was completed on 08/10/25"
click at [271, 105] on textarea "JY's 08/04/25 documentation was completed on 08/08/25. WR's 08/04/25 documentat…" at bounding box center [219, 117] width 230 height 24
click at [286, 105] on textarea "JY's 08/04/25 documentation was completed on 08/08/25. WR's 08/04/25 documentat…" at bounding box center [219, 117] width 230 height 24
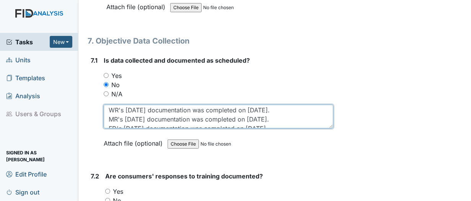
scroll to position [18, 0]
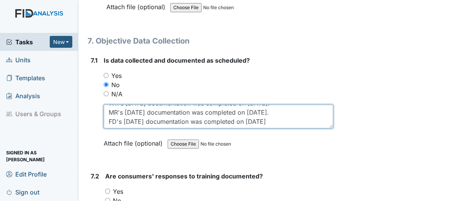
click at [124, 105] on textarea "JY's 08/04/25 documentation was completed on 08/08/25. WR's 08/04/25 documentat…" at bounding box center [219, 117] width 230 height 24
drag, startPoint x: 117, startPoint y: 95, endPoint x: 307, endPoint y: 98, distance: 190.6
click at [307, 105] on textarea "JY's 08/04/25 documentation was completed on 08/08/25. WR's 08/04/25 documentat…" at bounding box center [219, 117] width 230 height 24
click at [287, 105] on textarea "JY's 08/04/25 documentation was completed on 08/08/25. WR's 08/04/25 documentat…" at bounding box center [219, 117] width 230 height 24
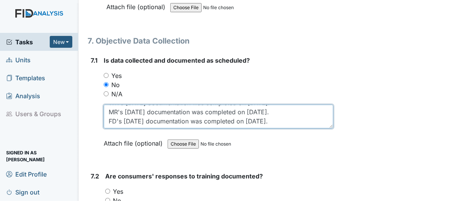
paste textarea "'s 08/04/25 documentation was completed on 08/10/25"
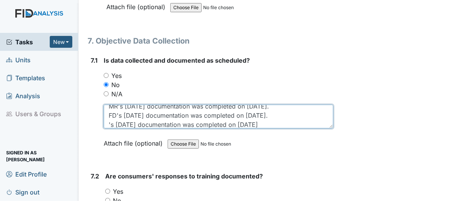
click at [108, 105] on textarea "JY's 08/04/25 documentation was completed on 08/08/25. WR's 08/04/25 documentat…" at bounding box center [219, 117] width 230 height 24
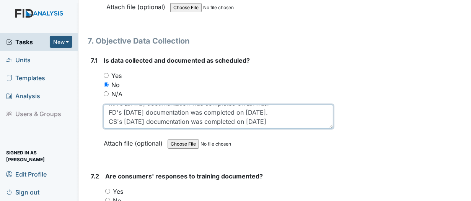
scroll to position [27, 0]
drag, startPoint x: 117, startPoint y: 94, endPoint x: 162, endPoint y: 93, distance: 45.2
click at [119, 105] on textarea "JY's 08/04/25 documentation was completed on 08/08/25. WR's 08/04/25 documentat…" at bounding box center [219, 117] width 230 height 24
drag, startPoint x: 162, startPoint y: 93, endPoint x: 259, endPoint y: 100, distance: 97.1
click at [259, 105] on textarea "JY's 08/04/25 documentation was completed on 08/08/25. WR's 08/04/25 documentat…" at bounding box center [219, 117] width 230 height 24
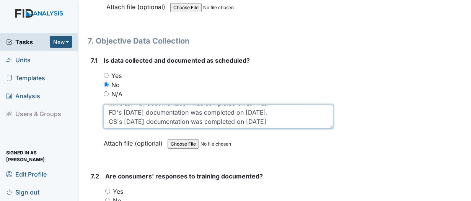
drag, startPoint x: 118, startPoint y: 93, endPoint x: 153, endPoint y: 93, distance: 35.6
click at [153, 105] on textarea "JY's 08/04/25 documentation was completed on 08/08/25. WR's 08/04/25 documentat…" at bounding box center [219, 117] width 230 height 24
click at [280, 105] on textarea "JY's 08/04/25 documentation was completed on 08/08/25. WR's 08/04/25 documentat…" at bounding box center [219, 117] width 230 height 24
drag, startPoint x: 117, startPoint y: 93, endPoint x: 233, endPoint y: 100, distance: 116.2
click at [286, 105] on textarea "JY's 08/04/25 documentation was completed on 08/08/25. WR's 08/04/25 documentat…" at bounding box center [219, 117] width 230 height 24
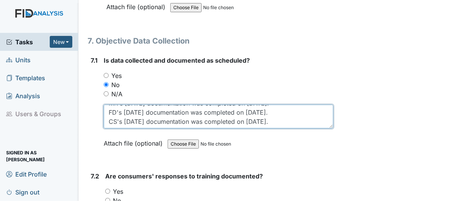
click at [291, 105] on textarea "JY's 08/04/25 documentation was completed on 08/08/25. WR's 08/04/25 documentat…" at bounding box center [219, 117] width 230 height 24
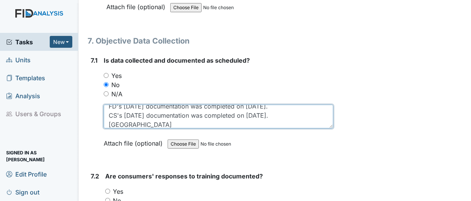
paste textarea "'s 08/04/25 documentation was completed on 08/10/25."
click at [268, 105] on textarea "JY's 08/04/25 documentation was completed on 08/08/25. WR's 08/04/25 documentat…" at bounding box center [219, 117] width 230 height 24
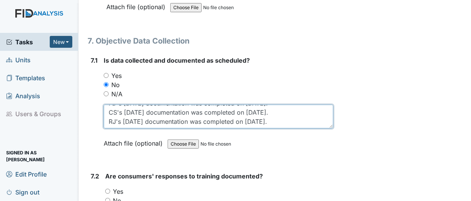
drag, startPoint x: 284, startPoint y: 96, endPoint x: 60, endPoint y: 91, distance: 224.7
click at [58, 91] on div "Tasks New Form Inspection Document Bundle Units Templates Analysis Users & Grou…" at bounding box center [235, 100] width 471 height 201
click at [290, 105] on textarea "JY's 08/04/25 documentation was completed on 08/08/25. WR's 08/04/25 documentat…" at bounding box center [219, 117] width 230 height 24
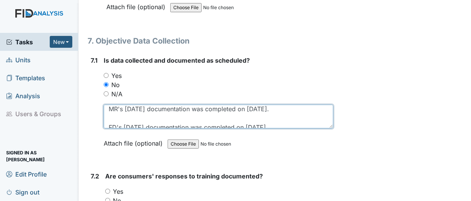
scroll to position [30, 0]
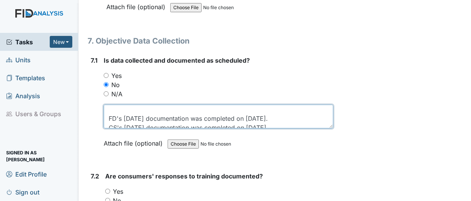
paste textarea "RJ's 08/04/25 documentation was completed on 08/08/25."
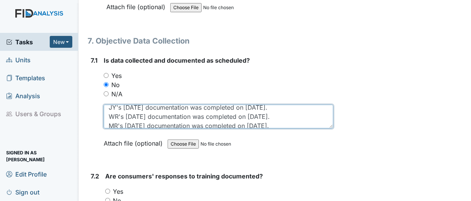
scroll to position [0, 0]
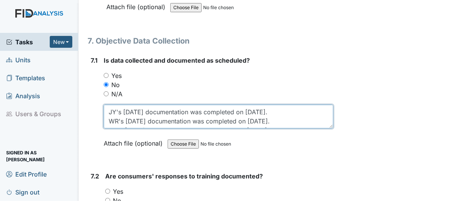
click at [122, 105] on textarea "JY's 08/04/25 documentation was completed on 08/08/25. WR's 08/04/25 documentat…" at bounding box center [219, 117] width 230 height 24
drag, startPoint x: 124, startPoint y: 84, endPoint x: 142, endPoint y: 85, distance: 18.0
click at [142, 105] on textarea "JY's 6a-9a 08/04/25 documentation was completed on 08/08/25. WR's 08/04/25 docu…" at bounding box center [219, 117] width 230 height 24
click at [152, 105] on textarea "JY's 08/04/25 documentation was completed on 08/08/25. WR's 08/04/25 documentat…" at bounding box center [219, 117] width 230 height 24
paste textarea "6a-9a"
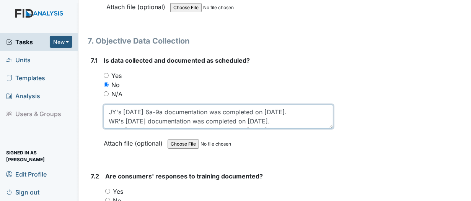
click at [155, 105] on textarea "JY's 08/04/25 6a-9a documentation was completed on 08/08/25. WR's 08/04/25 docu…" at bounding box center [219, 117] width 230 height 24
paste textarea "6a-9a"
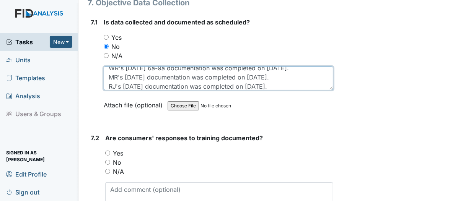
scroll to position [15, 0]
paste textarea "6a-9a"
click at [152, 67] on textarea "JY's 08/04/25 6a-9a documentation was completed on 08/08/25. WR's 08/04/25 6a-9…" at bounding box center [219, 79] width 230 height 24
paste textarea "6a-9a"
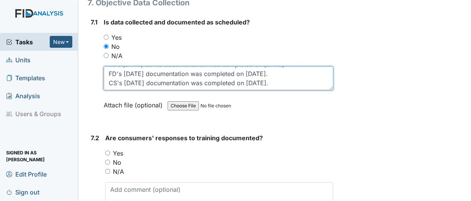
scroll to position [46, 0]
paste textarea "6a-9a"
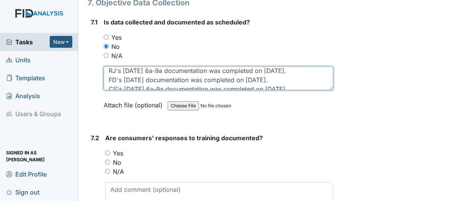
scroll to position [31, 0]
click at [153, 67] on textarea "JY's 08/04/25 6a-9a documentation was completed on 08/08/25. WR's 08/04/25 6a-9…" at bounding box center [219, 79] width 230 height 24
paste textarea "6a-9a"
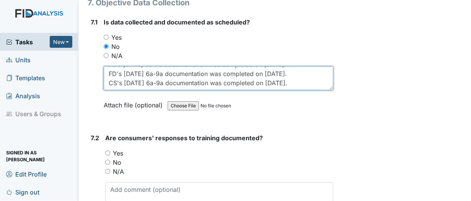
scroll to position [46, 0]
click at [144, 67] on textarea "JY's 08/04/25 6a-9a documentation was completed on 08/08/25. WR's 08/04/25 6a-9…" at bounding box center [219, 79] width 230 height 24
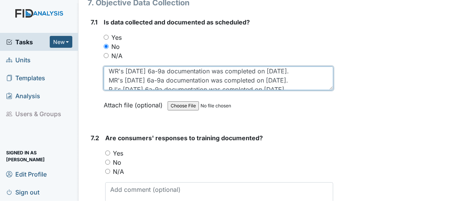
scroll to position [3, 0]
type textarea "JY's 08/04/25 6a-9a documentation was completed on 08/08/25. WR's 08/04/25 6a-9…"
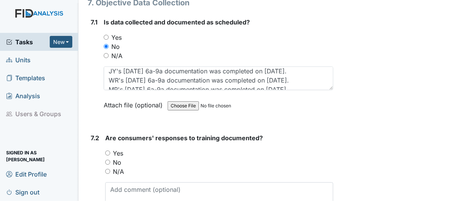
click at [108, 151] on input "Yes" at bounding box center [107, 153] width 5 height 5
radio input "true"
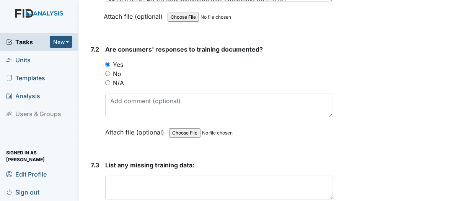
scroll to position [6008, 0]
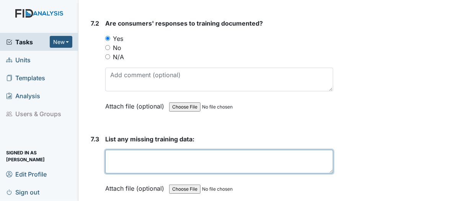
click at [118, 150] on textarea at bounding box center [219, 162] width 228 height 24
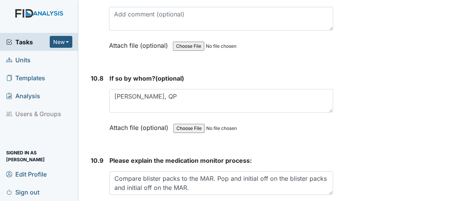
scroll to position [10570, 0]
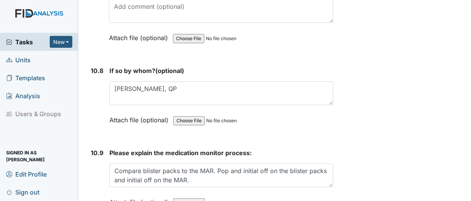
type textarea "N/A"
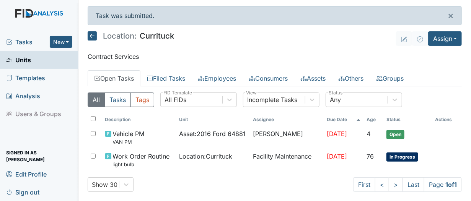
click at [28, 43] on span "Tasks" at bounding box center [28, 42] width 44 height 9
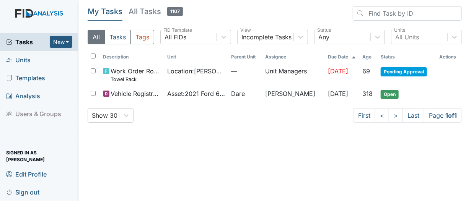
click at [23, 61] on span "Units" at bounding box center [18, 60] width 24 height 12
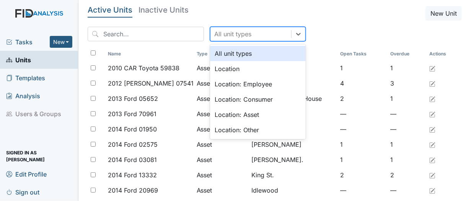
click at [217, 33] on div "All unit types" at bounding box center [232, 33] width 37 height 9
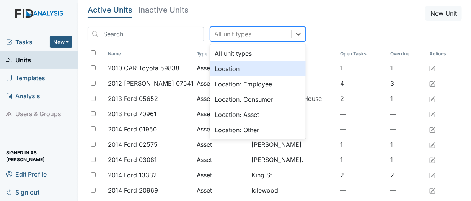
click at [211, 69] on div "Location" at bounding box center [258, 68] width 96 height 15
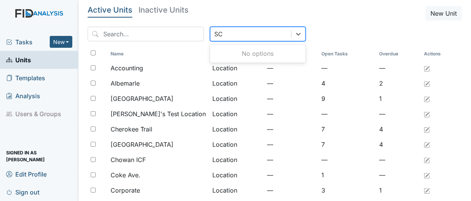
type input "S"
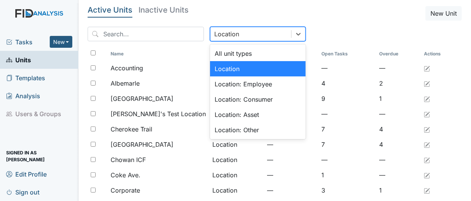
click at [224, 69] on div "Location" at bounding box center [258, 68] width 96 height 15
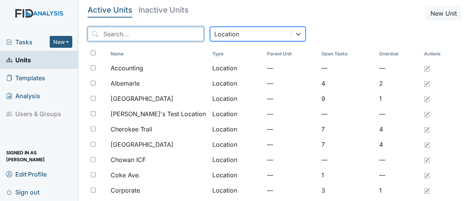
click at [123, 37] on input "search" at bounding box center [146, 34] width 116 height 15
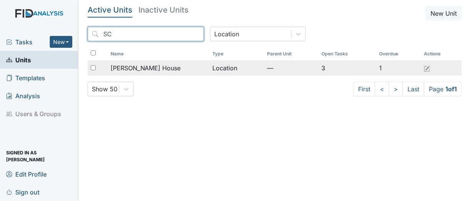
type input "SC"
click at [131, 68] on span "[PERSON_NAME] House" at bounding box center [146, 68] width 70 height 9
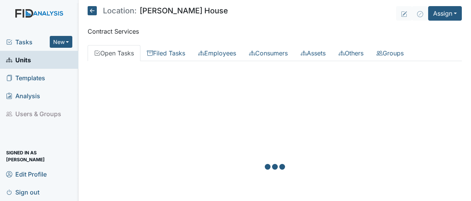
click at [131, 68] on div at bounding box center [275, 167] width 374 height 201
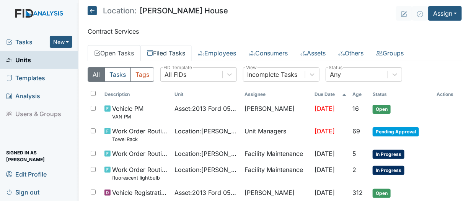
click at [165, 51] on link "Filed Tasks" at bounding box center [165, 53] width 51 height 16
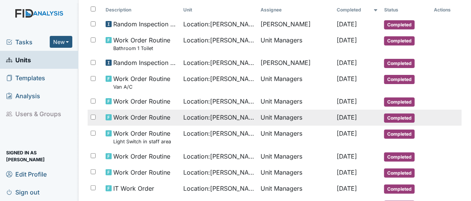
scroll to position [38, 0]
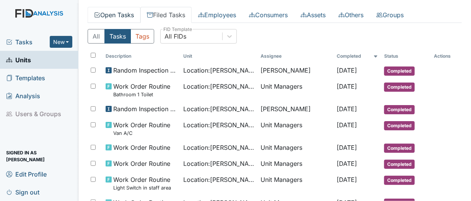
click at [123, 13] on link "Open Tasks" at bounding box center [114, 15] width 53 height 16
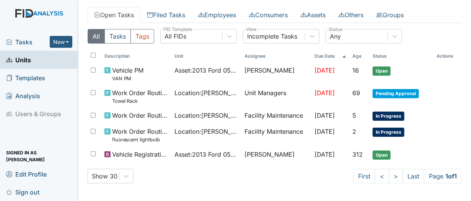
scroll to position [38, 0]
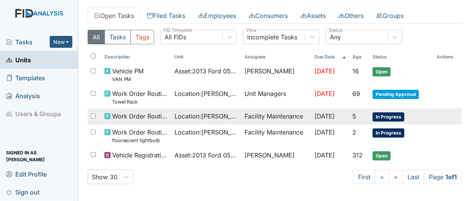
click at [150, 115] on span "Work Order Routine" at bounding box center [140, 116] width 56 height 9
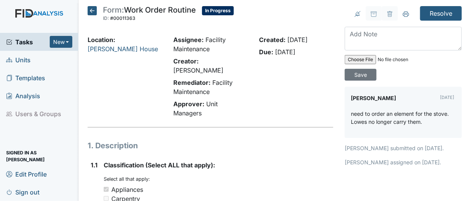
click at [95, 13] on icon at bounding box center [92, 10] width 9 height 9
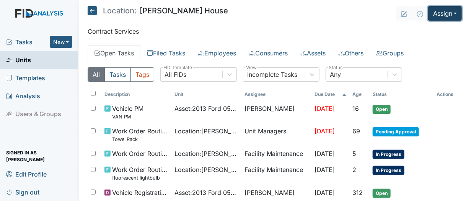
click at [450, 16] on button "Assign" at bounding box center [445, 13] width 34 height 15
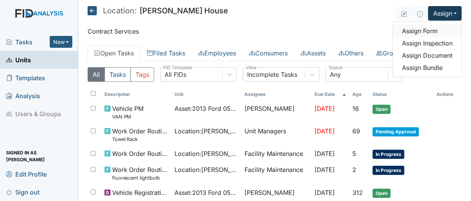
click at [411, 31] on link "Assign Form" at bounding box center [427, 31] width 69 height 12
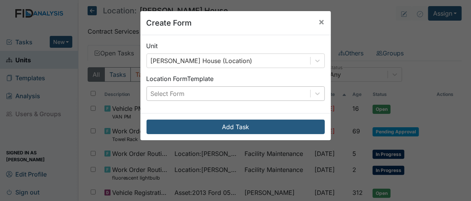
click at [304, 100] on div "Select Form" at bounding box center [228, 94] width 163 height 14
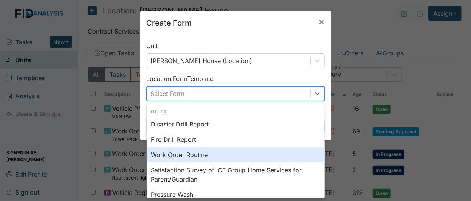
click at [222, 154] on div "Work Order Routine" at bounding box center [236, 154] width 178 height 15
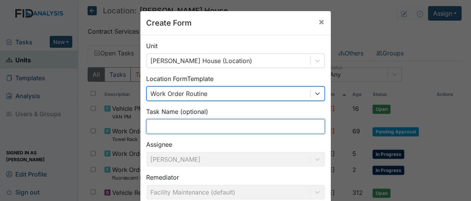
click at [175, 127] on input "text" at bounding box center [236, 126] width 178 height 15
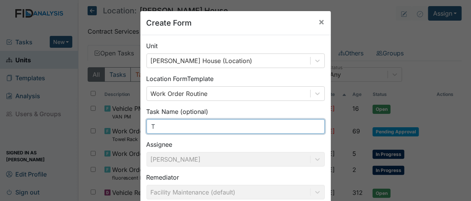
type input "Toilet"
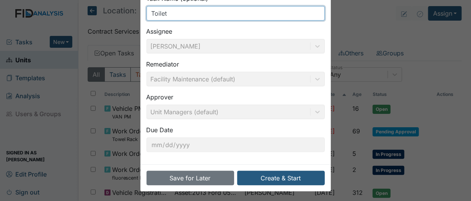
scroll to position [114, 0]
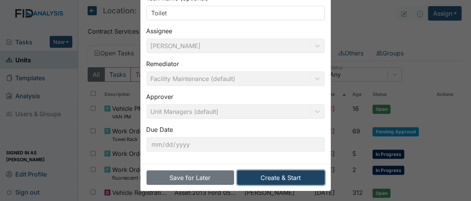
click at [268, 176] on button "Create & Start" at bounding box center [281, 178] width 88 height 15
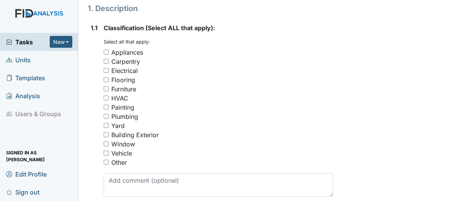
scroll to position [153, 0]
click at [105, 116] on input "Plumbing" at bounding box center [106, 116] width 5 height 5
checkbox input "true"
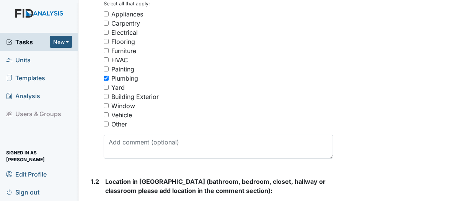
scroll to position [191, 0]
click at [106, 125] on input "Other" at bounding box center [106, 123] width 5 height 5
checkbox input "true"
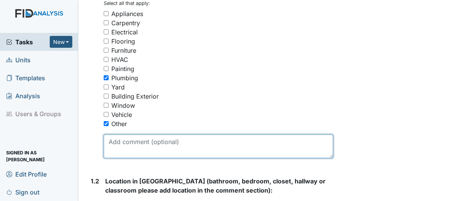
click at [114, 141] on textarea at bounding box center [219, 147] width 230 height 24
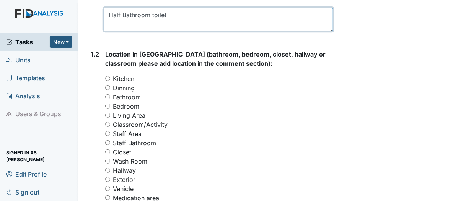
scroll to position [344, 0]
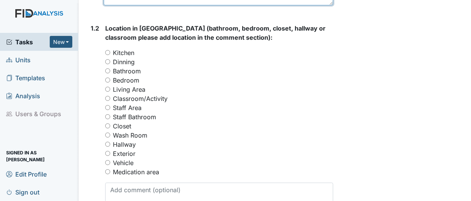
type textarea "Half Bathroom toilet"
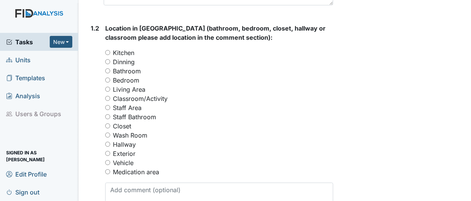
click at [108, 70] on input "Bathroom" at bounding box center [107, 71] width 5 height 5
radio input "true"
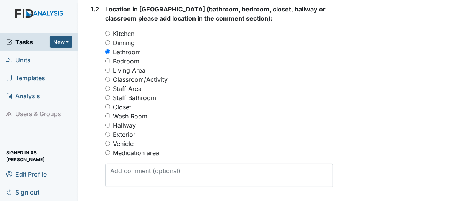
scroll to position [459, 0]
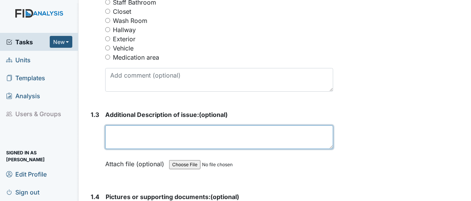
click at [118, 135] on textarea at bounding box center [219, 138] width 228 height 24
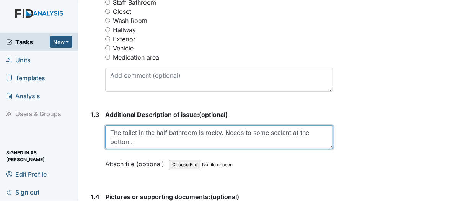
click at [220, 132] on textarea "The toilet in the half bathroom is rocky. Needs to some sealant at the bottom." at bounding box center [219, 138] width 228 height 24
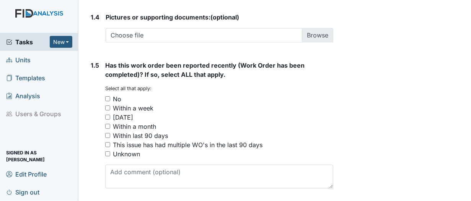
scroll to position [651, 0]
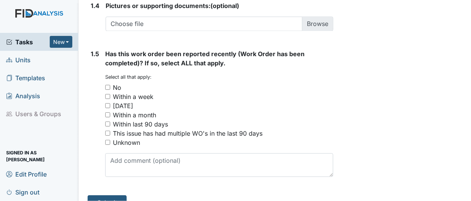
type textarea "The toilet in the half bathroom is rocking. Needs to some sealant at the bottom."
click at [109, 86] on input "No" at bounding box center [107, 87] width 5 height 5
checkbox input "true"
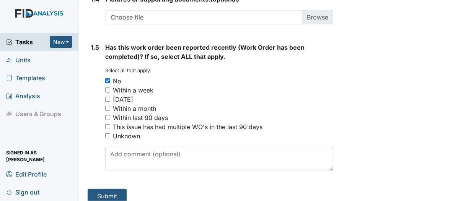
scroll to position [663, 0]
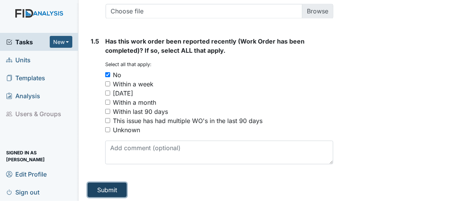
click at [117, 188] on button "Submit" at bounding box center [107, 190] width 39 height 15
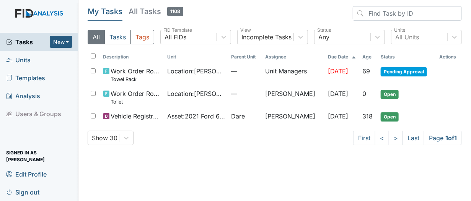
click at [24, 60] on span "Units" at bounding box center [18, 60] width 24 height 12
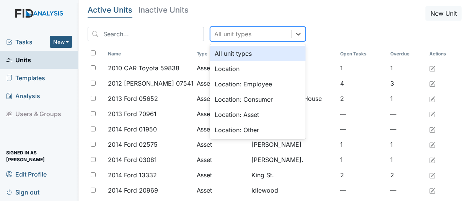
click at [237, 32] on div "All unit types" at bounding box center [232, 33] width 37 height 9
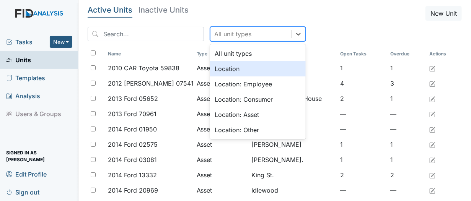
click at [224, 71] on div "Location" at bounding box center [258, 68] width 96 height 15
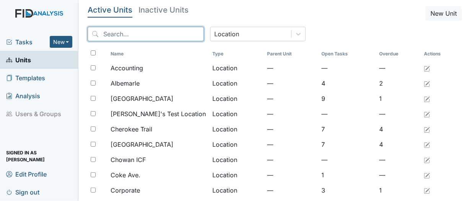
click at [144, 34] on input "search" at bounding box center [146, 34] width 116 height 15
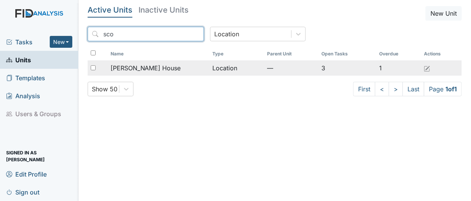
type input "sco"
click at [135, 67] on span "[PERSON_NAME] House" at bounding box center [146, 68] width 70 height 9
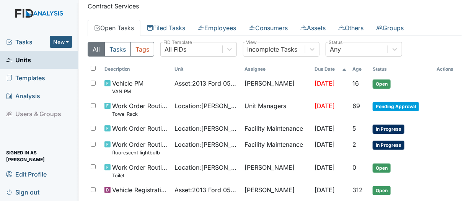
scroll to position [22, 0]
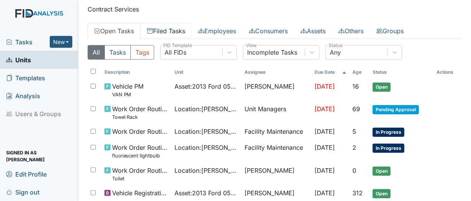
click at [161, 30] on link "Filed Tasks" at bounding box center [165, 31] width 51 height 16
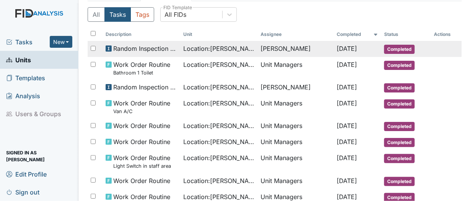
scroll to position [60, 0]
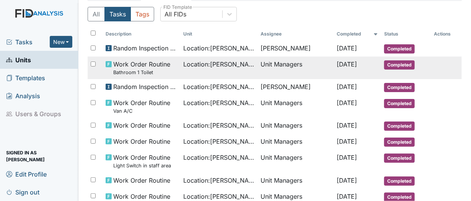
click at [202, 64] on span "Location : Scott House" at bounding box center [219, 64] width 72 height 9
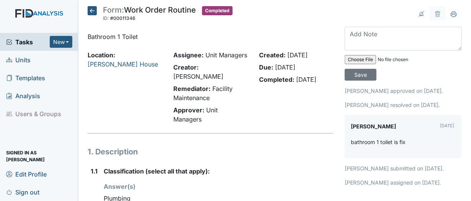
click at [93, 11] on icon at bounding box center [92, 10] width 9 height 9
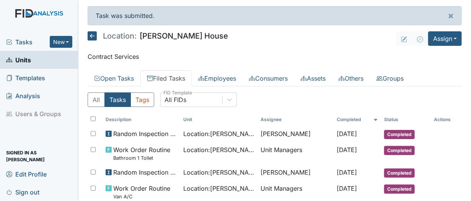
click at [28, 191] on span "Sign out" at bounding box center [22, 192] width 33 height 12
